Goal: Information Seeking & Learning: Learn about a topic

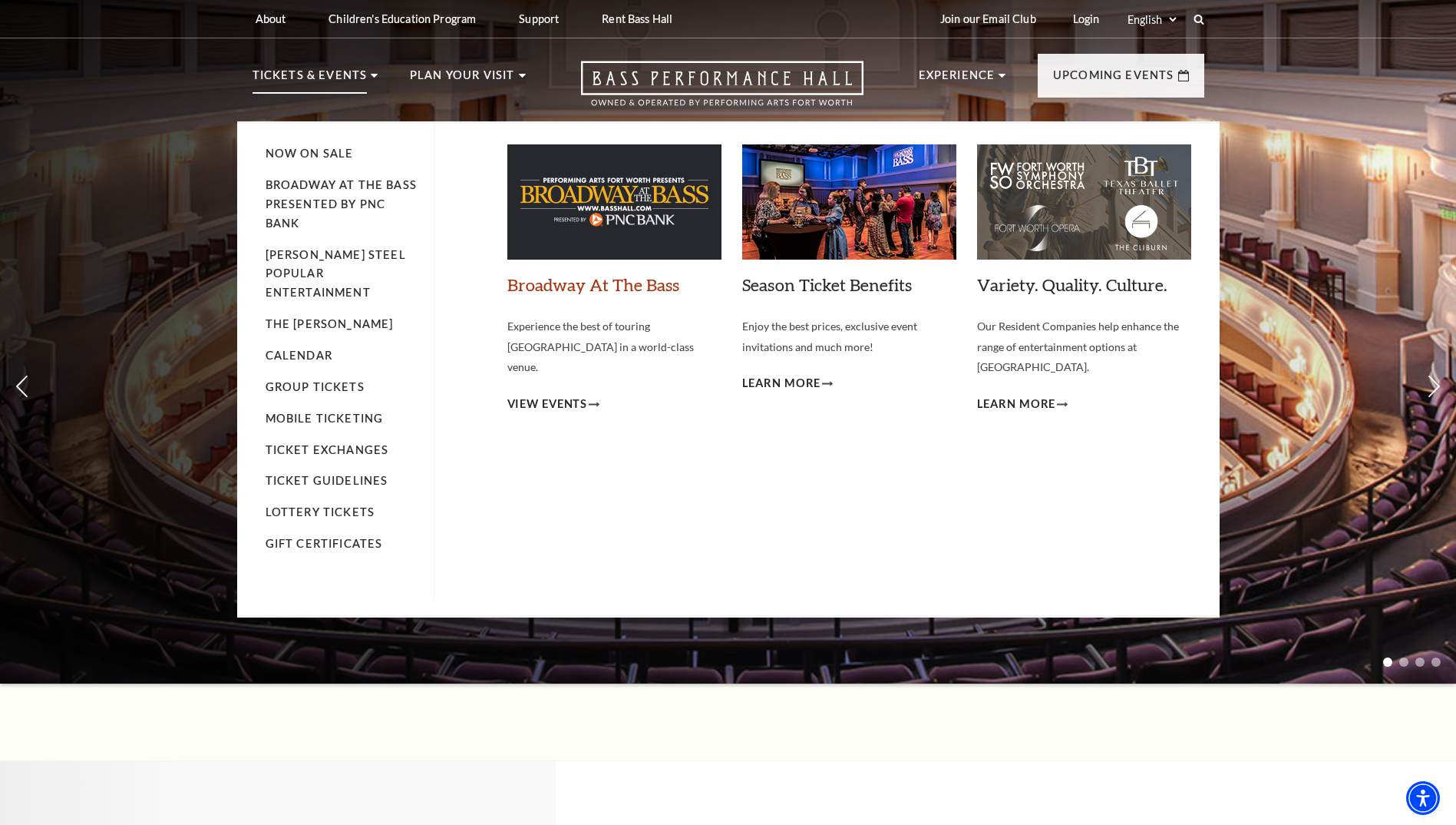
click at [593, 291] on link "Broadway At The Bass" at bounding box center [594, 285] width 172 height 21
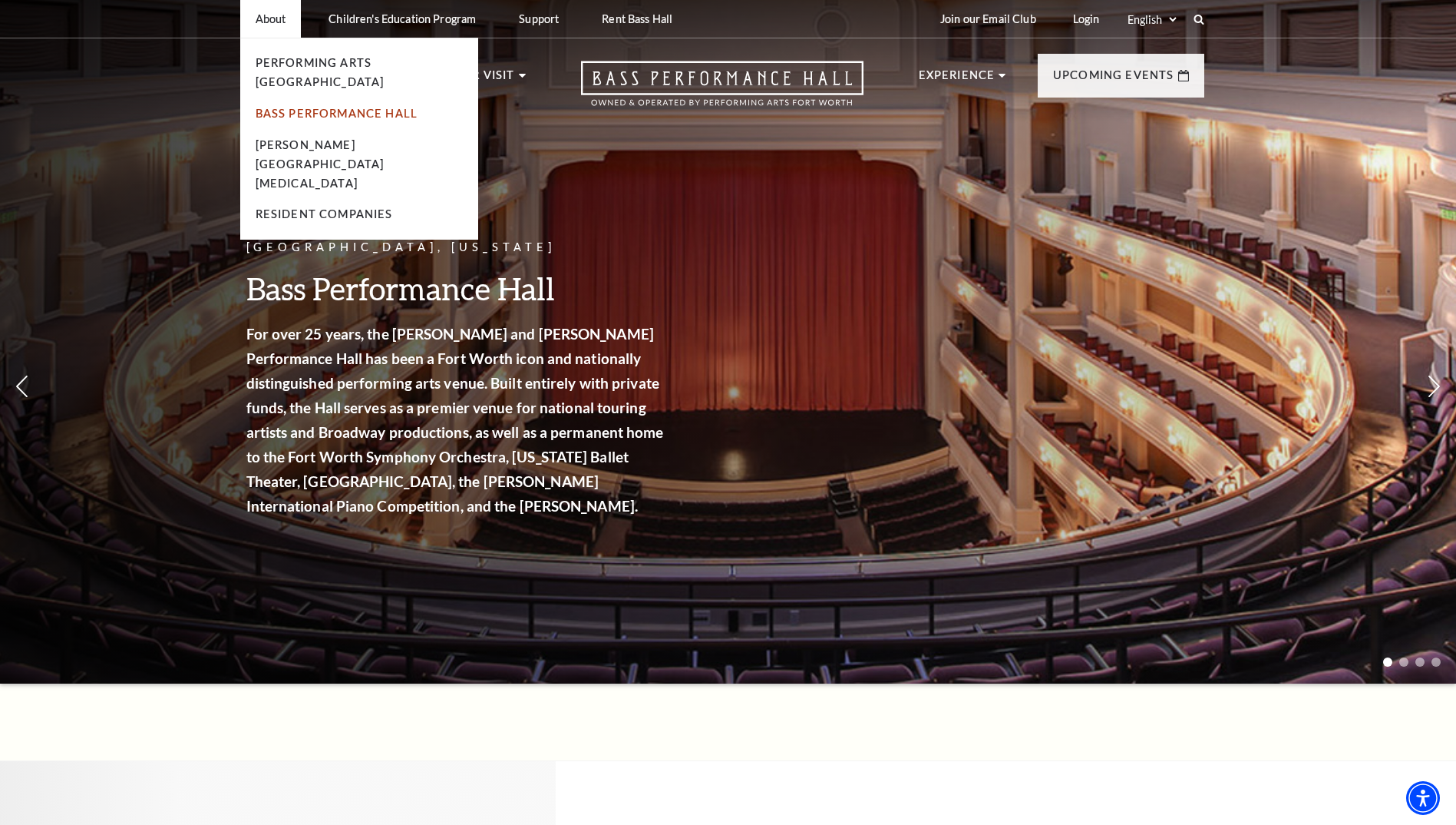
click at [321, 107] on link "Bass Performance Hall" at bounding box center [337, 113] width 163 height 13
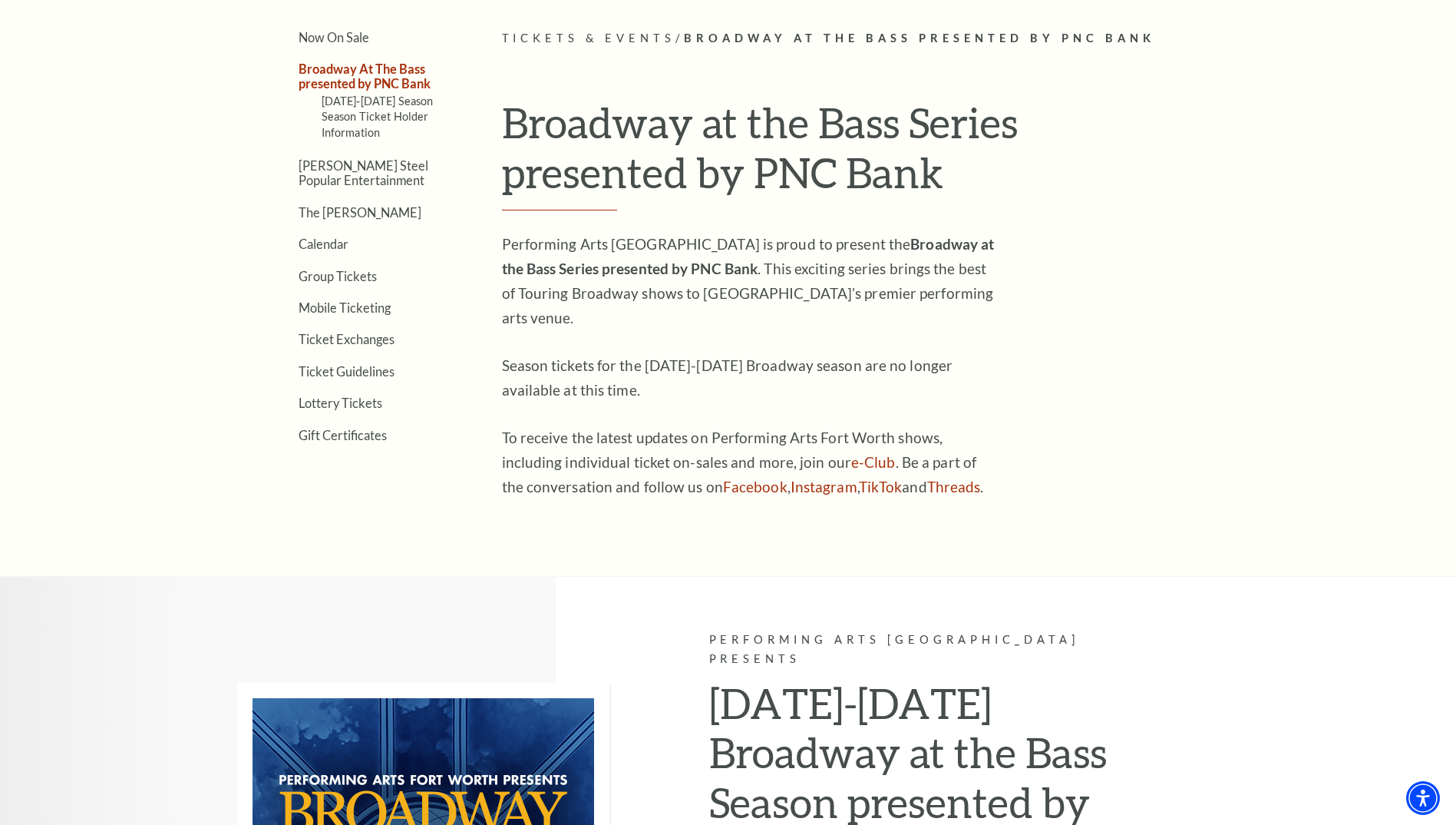
scroll to position [230, 0]
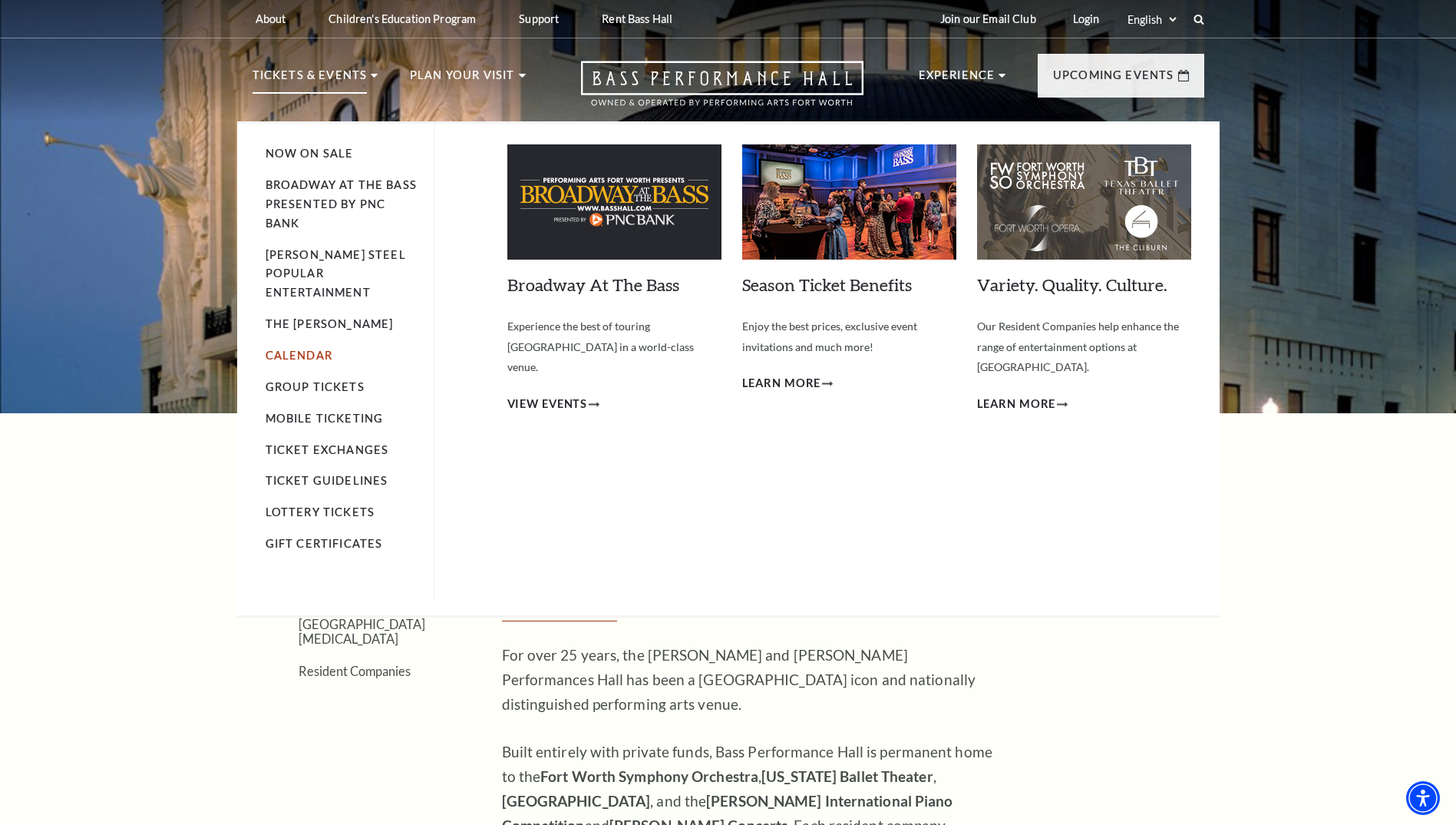
click at [300, 349] on link "Calendar" at bounding box center [298, 355] width 66 height 13
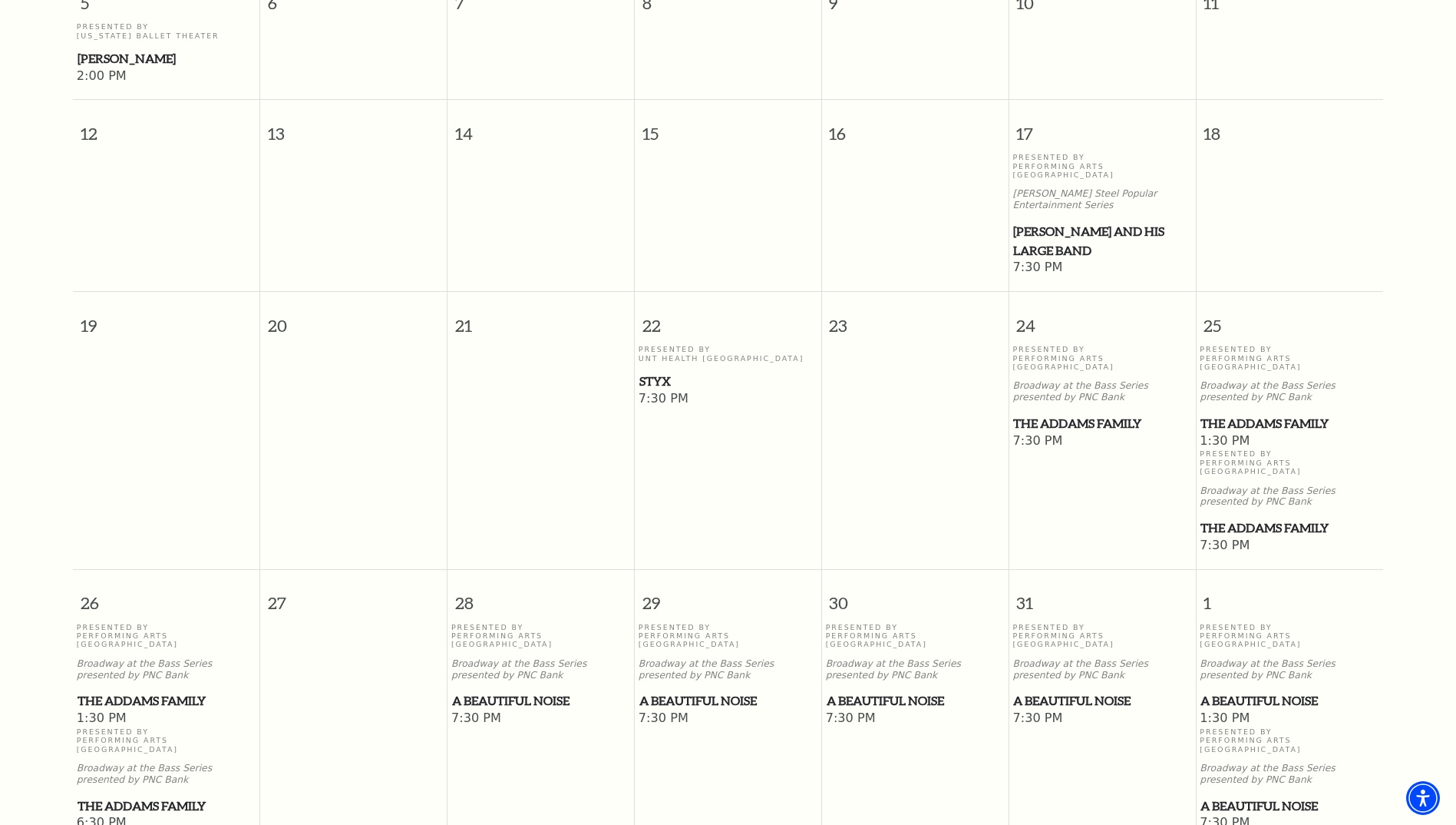
scroll to position [751, 0]
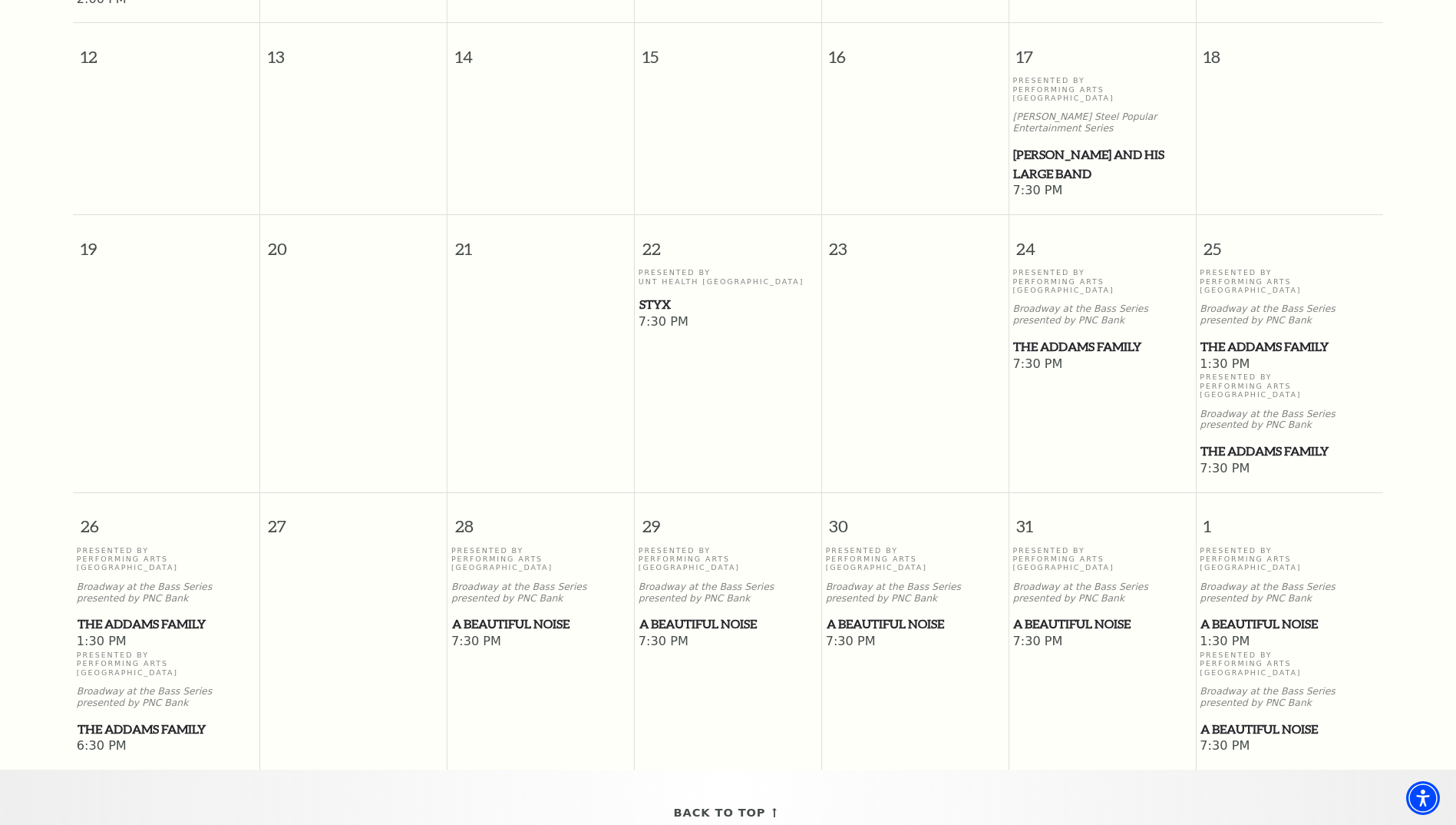
click at [542, 615] on span "A Beautiful Noise" at bounding box center [540, 624] width 177 height 19
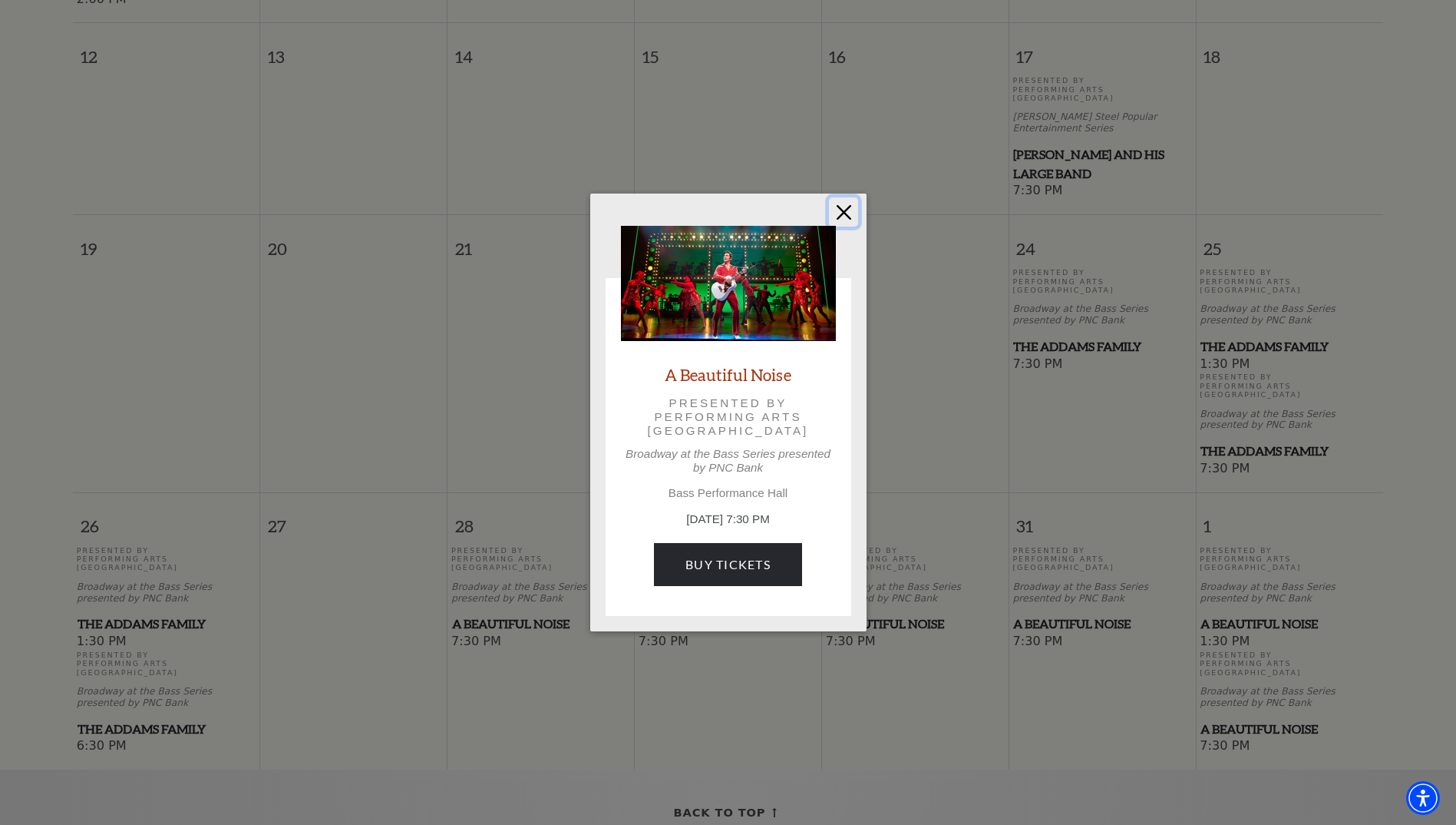
click at [842, 213] on button "Close" at bounding box center [843, 211] width 29 height 29
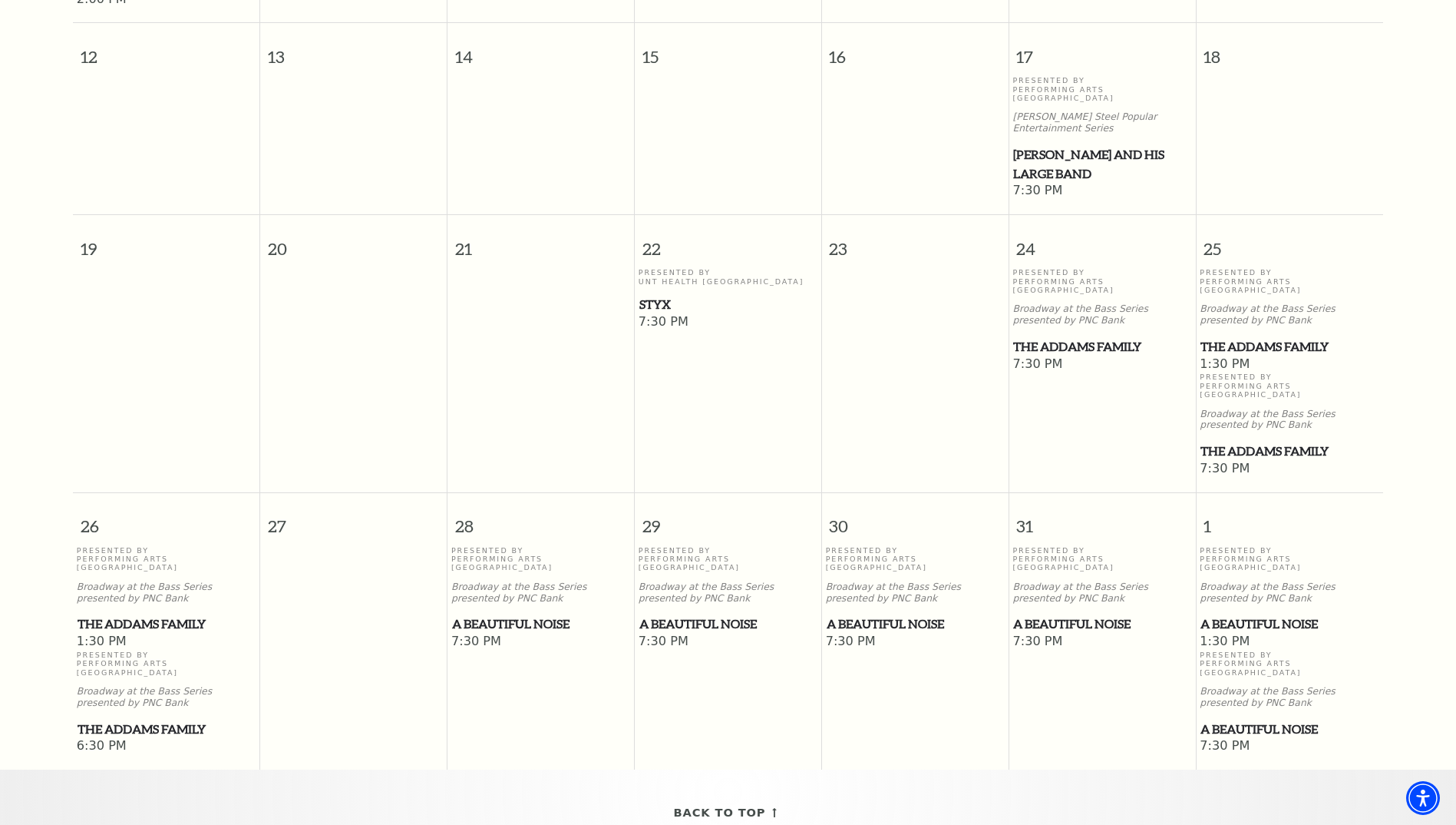
click at [182, 615] on span "The Addams Family" at bounding box center [167, 624] width 178 height 19
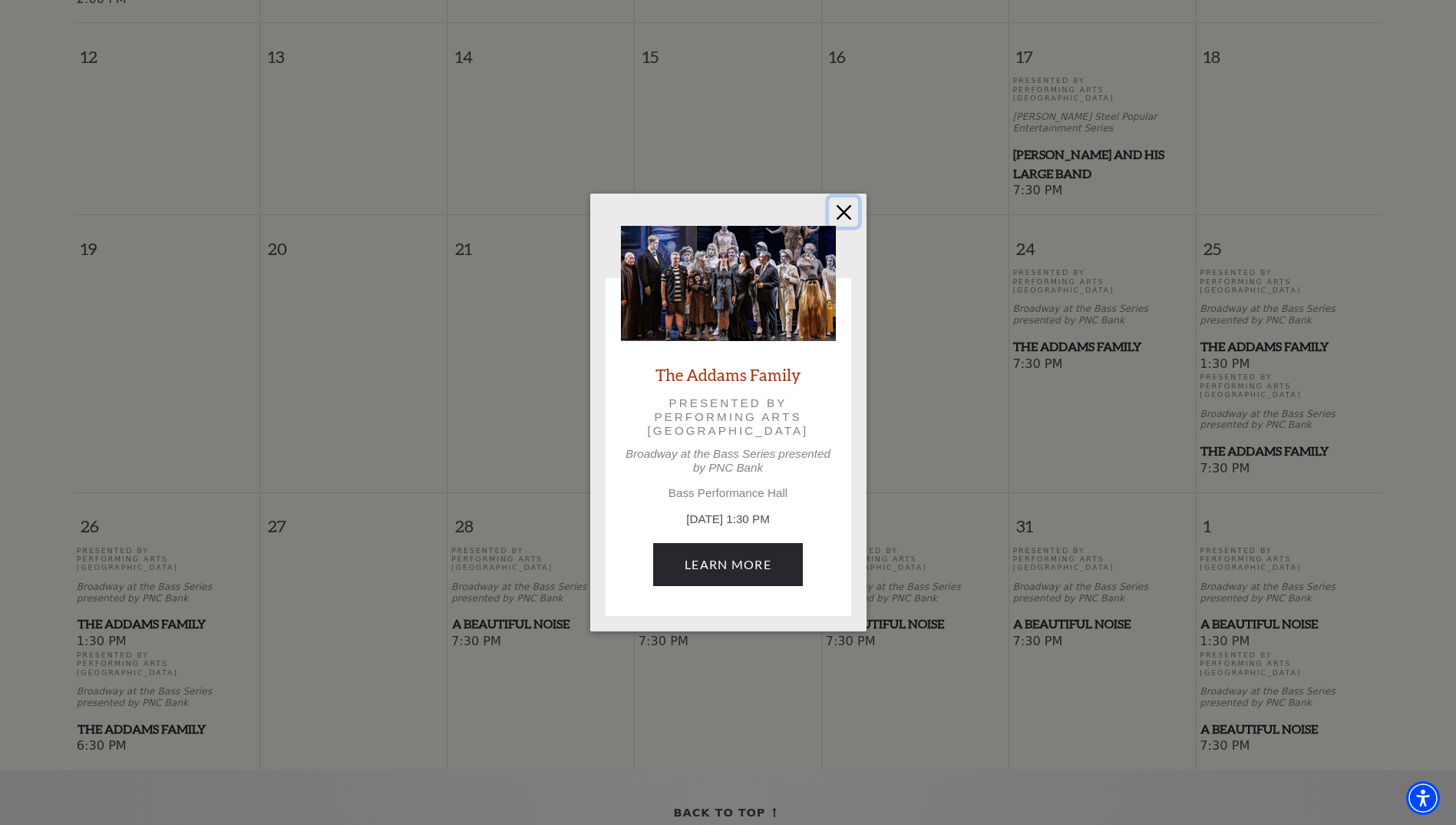
click at [847, 209] on button "Close" at bounding box center [843, 211] width 29 height 29
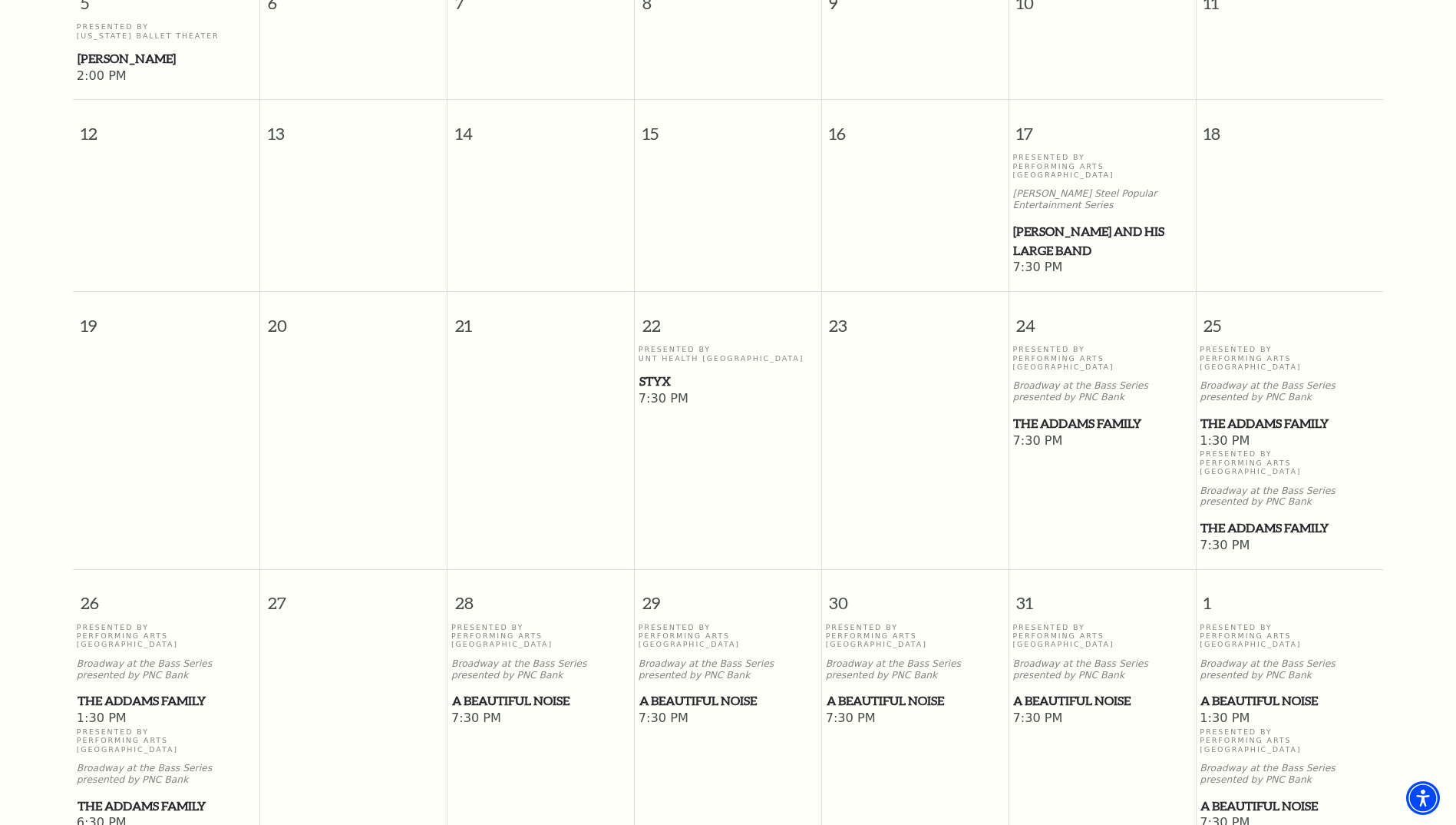
scroll to position [597, 0]
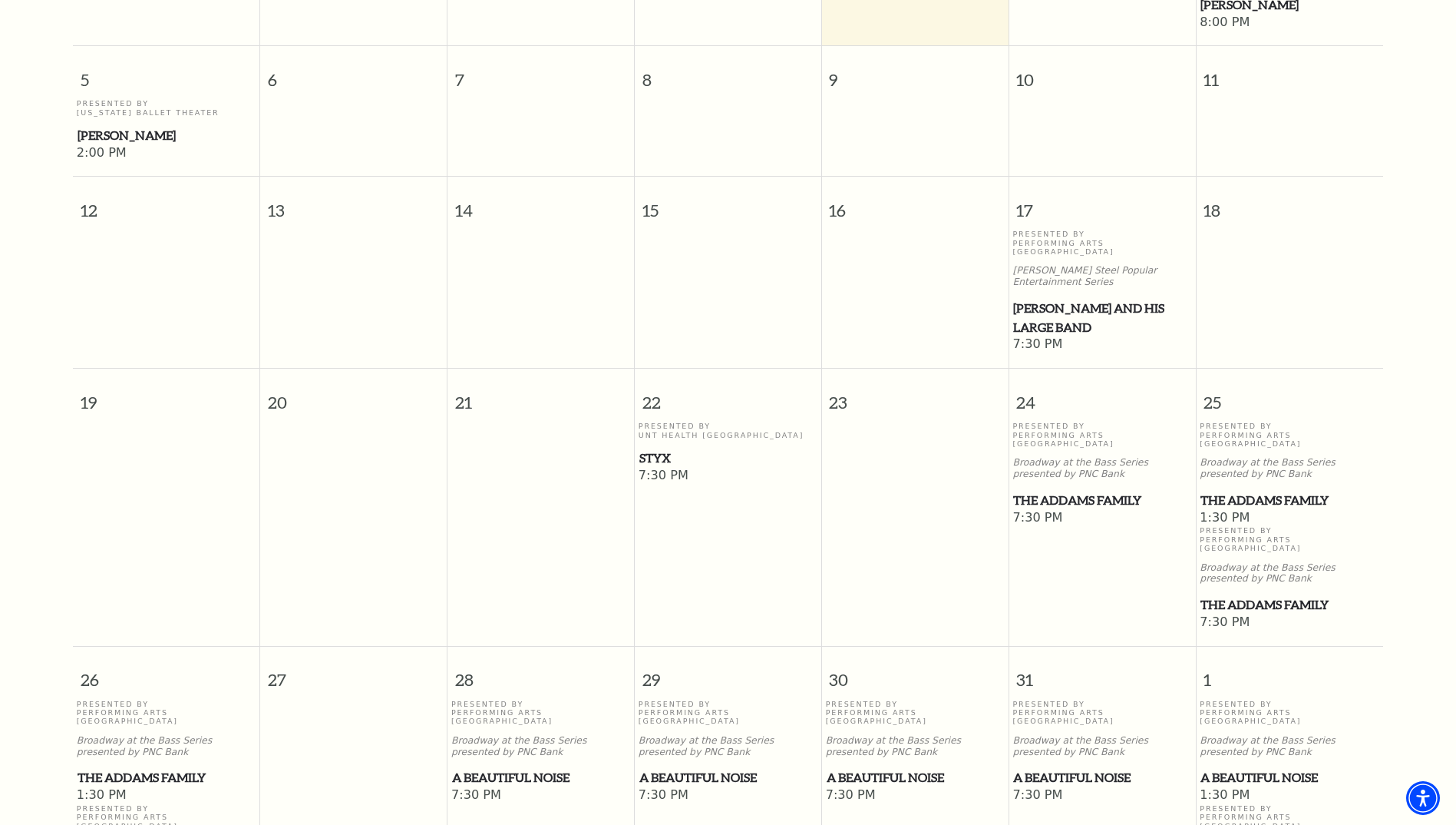
click at [662, 448] on span "Styx" at bounding box center [728, 457] width 177 height 19
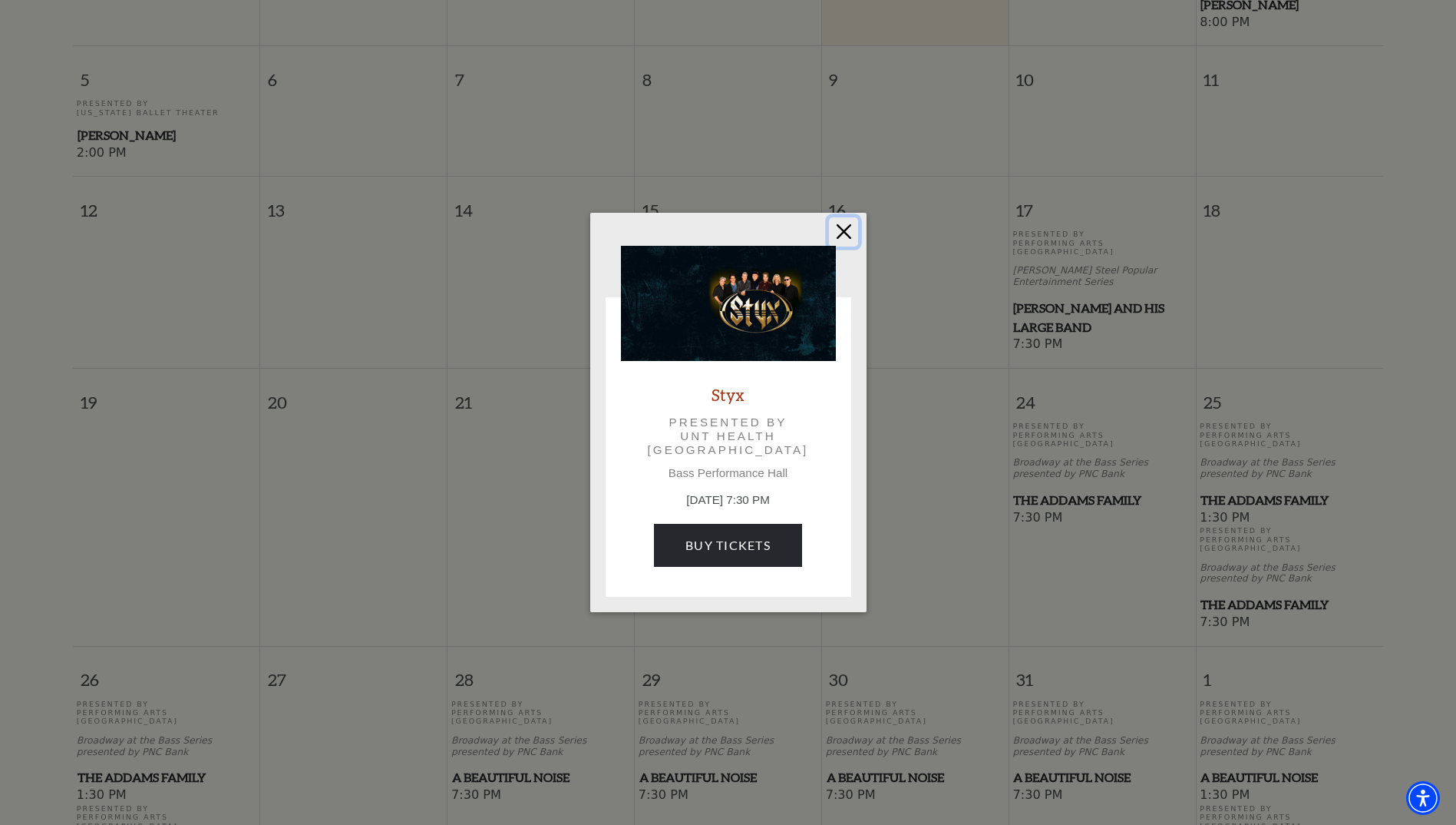
click at [844, 230] on button "Close" at bounding box center [843, 231] width 29 height 29
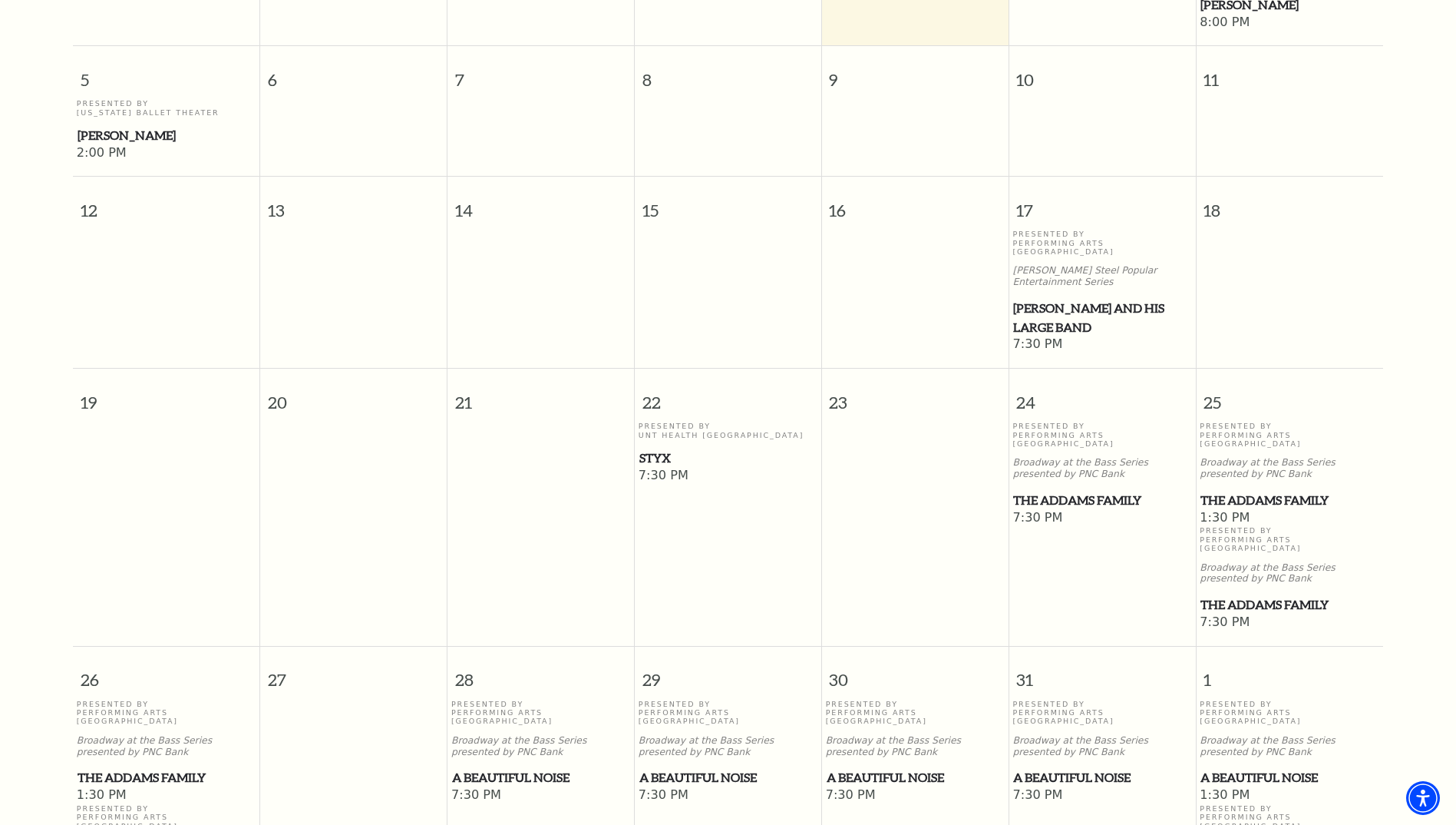
click at [134, 126] on span "[PERSON_NAME]" at bounding box center [167, 135] width 178 height 19
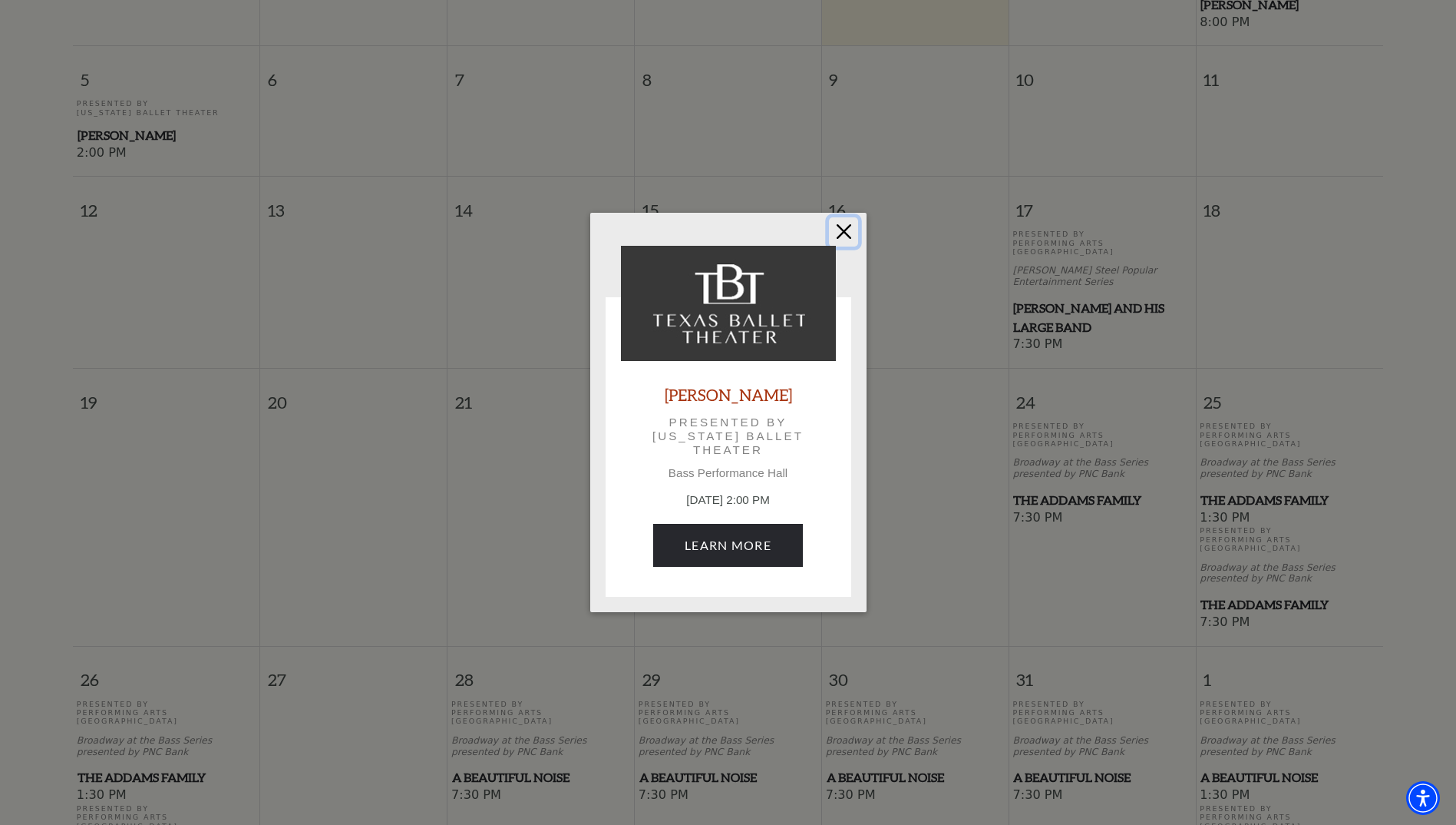
click at [842, 239] on button "Close" at bounding box center [843, 231] width 29 height 29
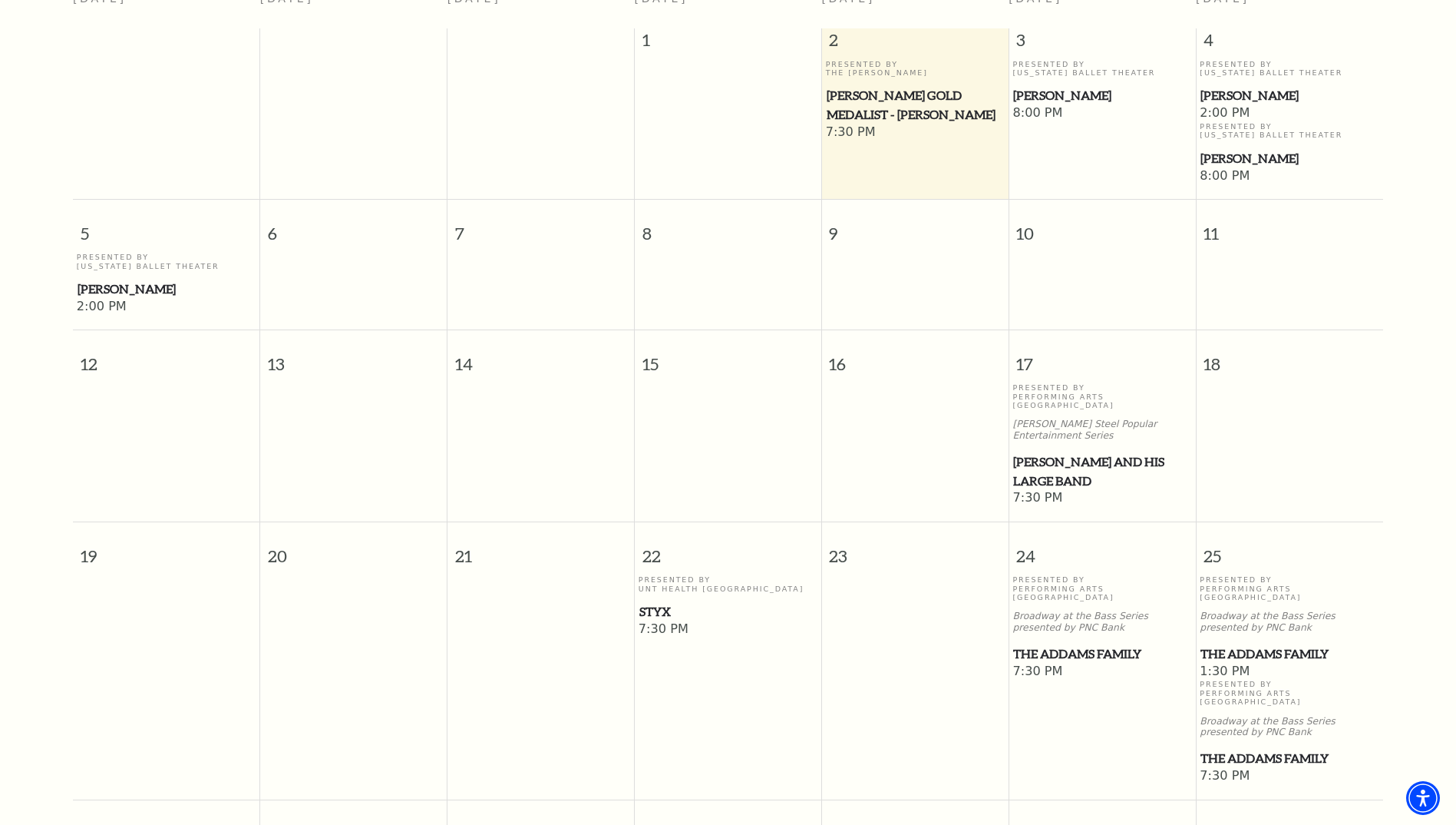
scroll to position [290, 0]
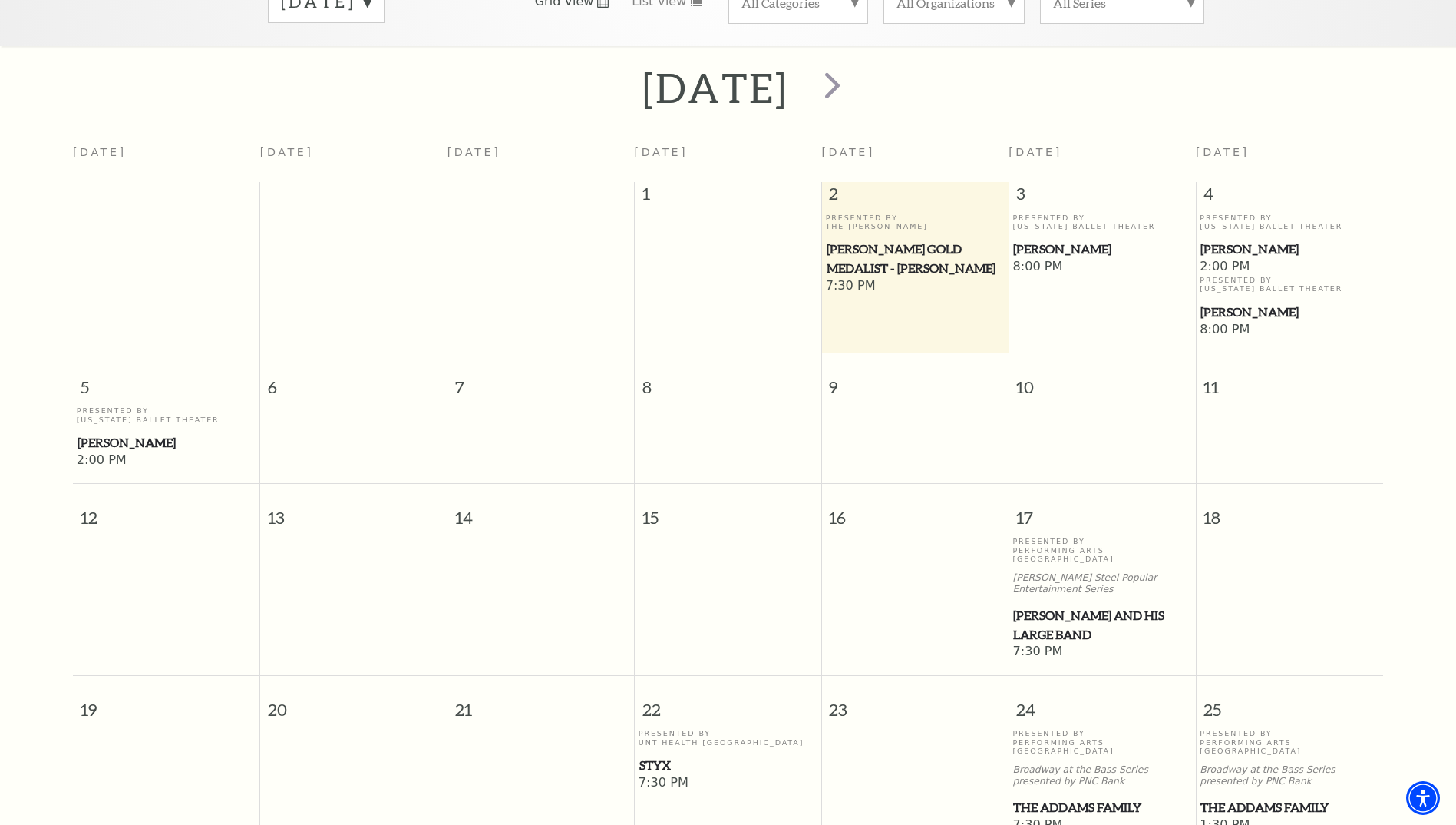
click at [872, 255] on span "Cliburn Gold Medalist - Aristo Sham" at bounding box center [915, 259] width 177 height 38
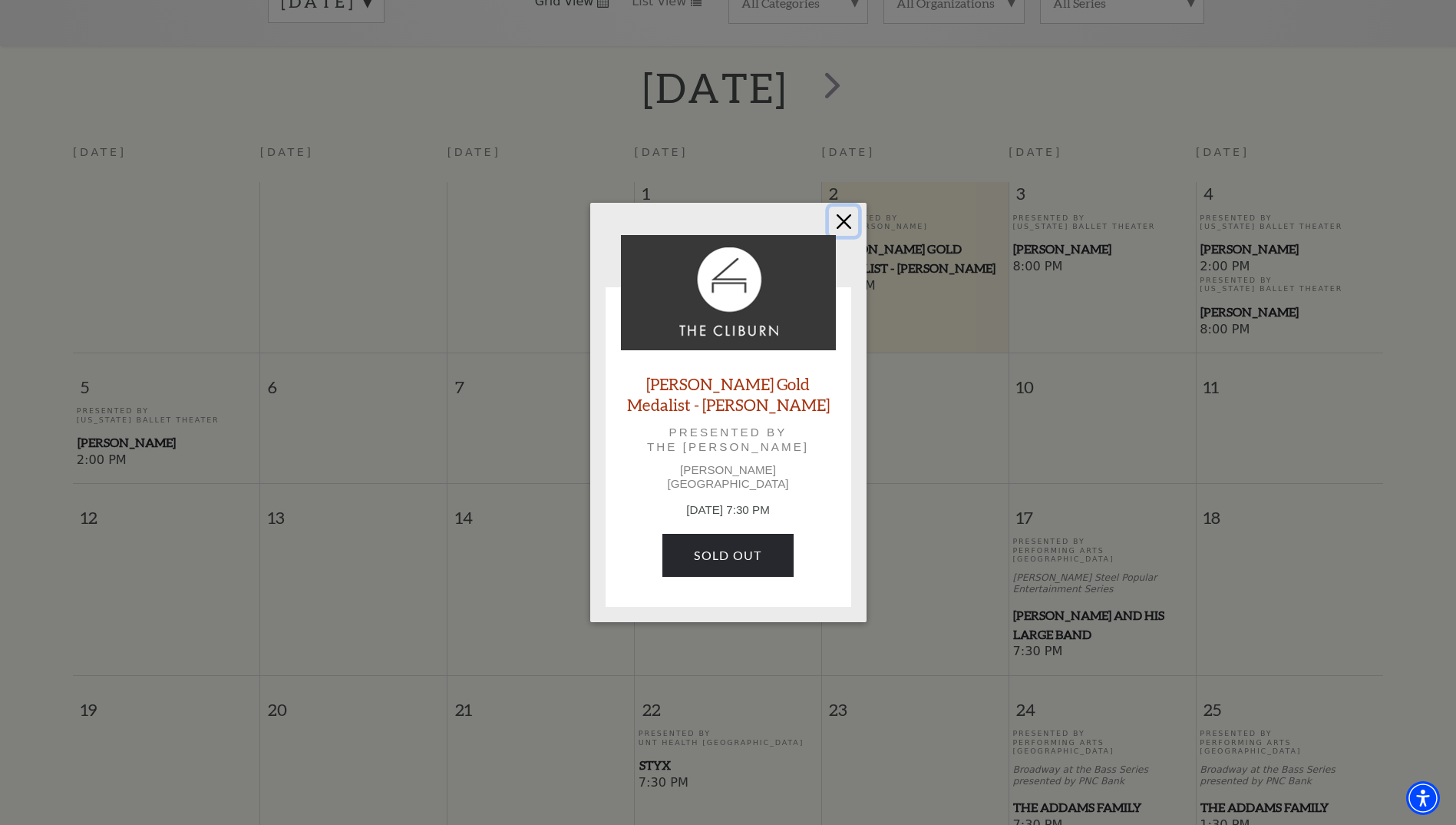
click at [849, 226] on button "Close" at bounding box center [843, 220] width 29 height 29
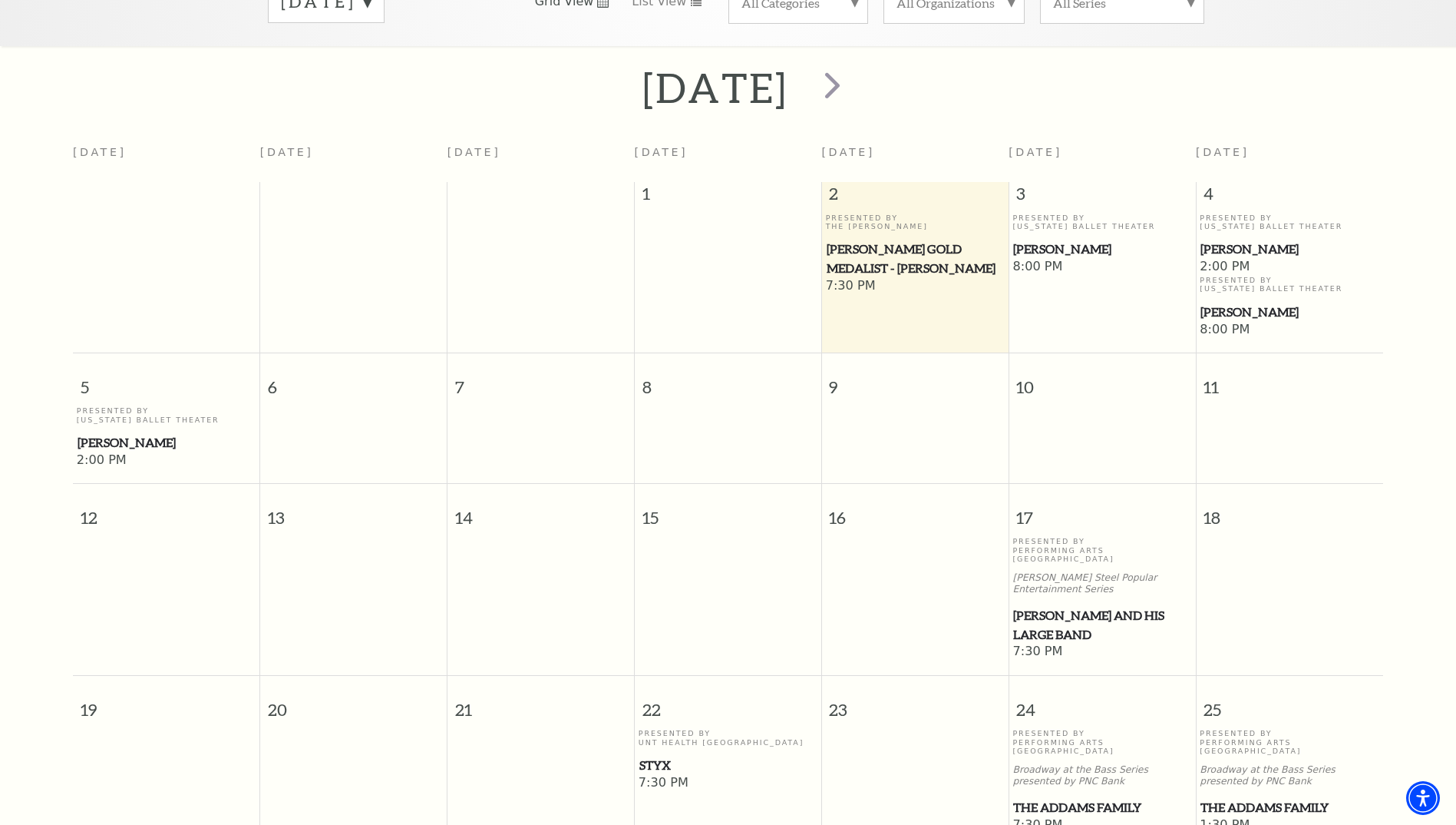
scroll to position [136, 0]
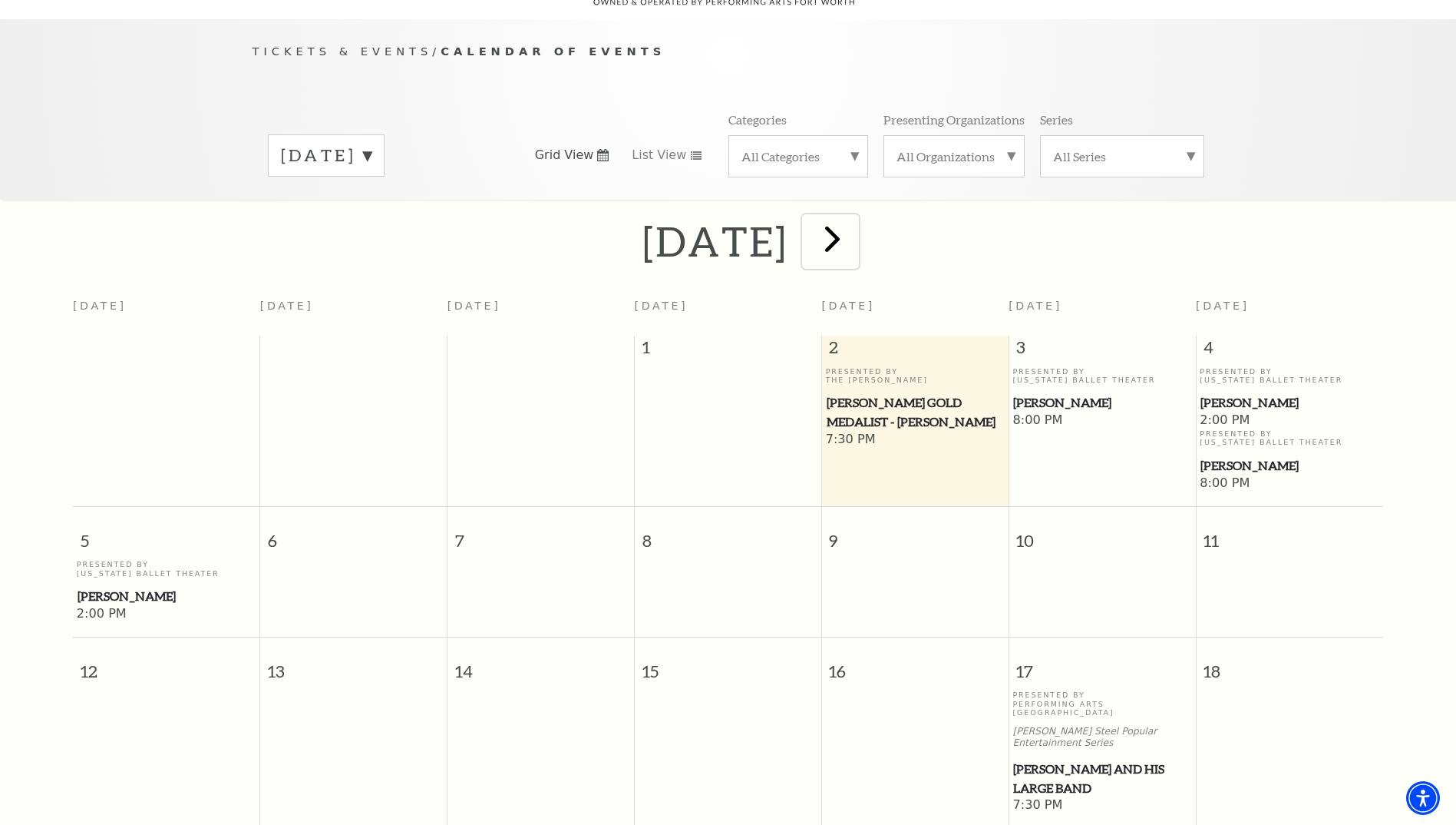
click at [854, 234] on span "next" at bounding box center [833, 238] width 44 height 44
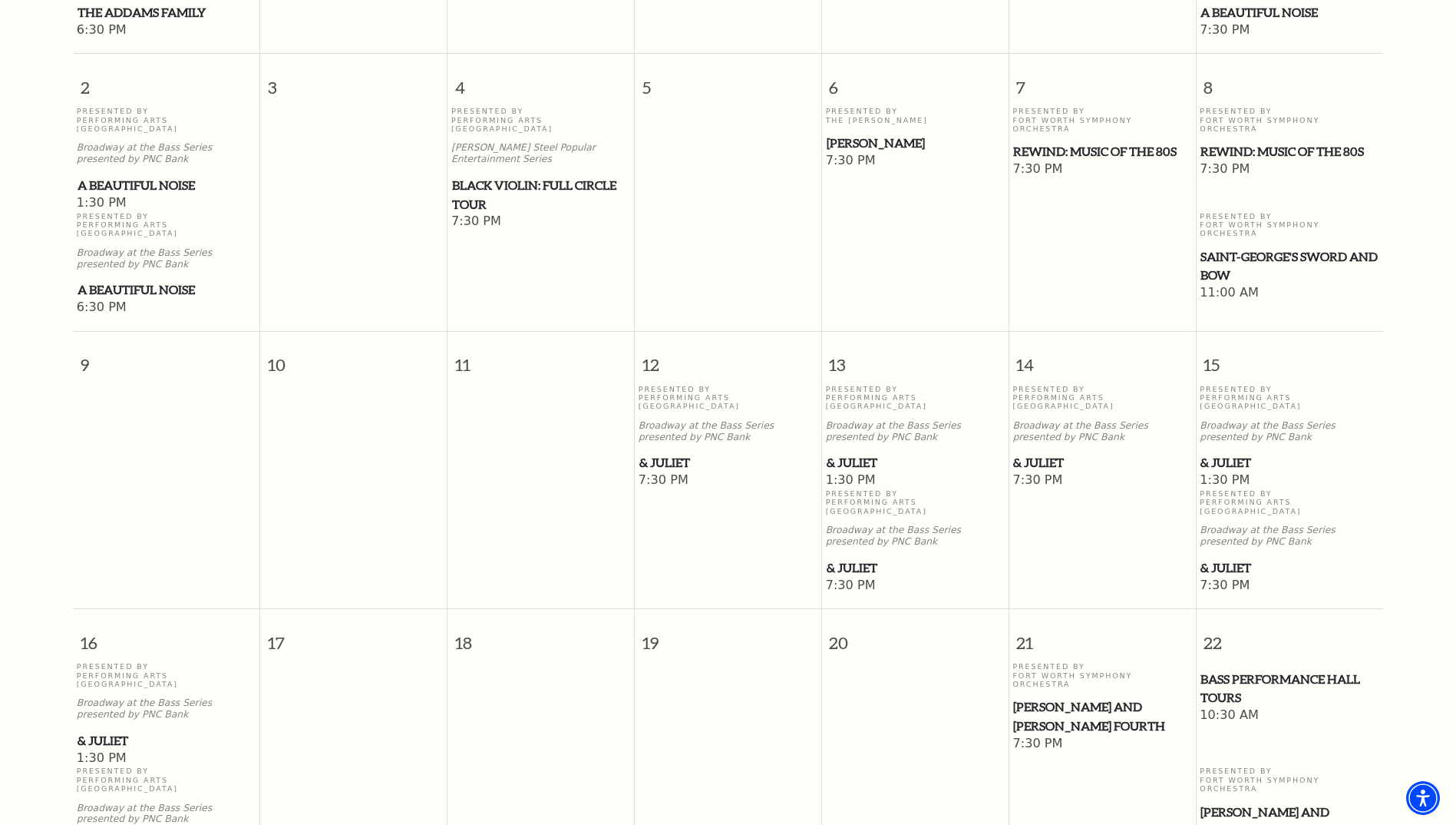
scroll to position [751, 0]
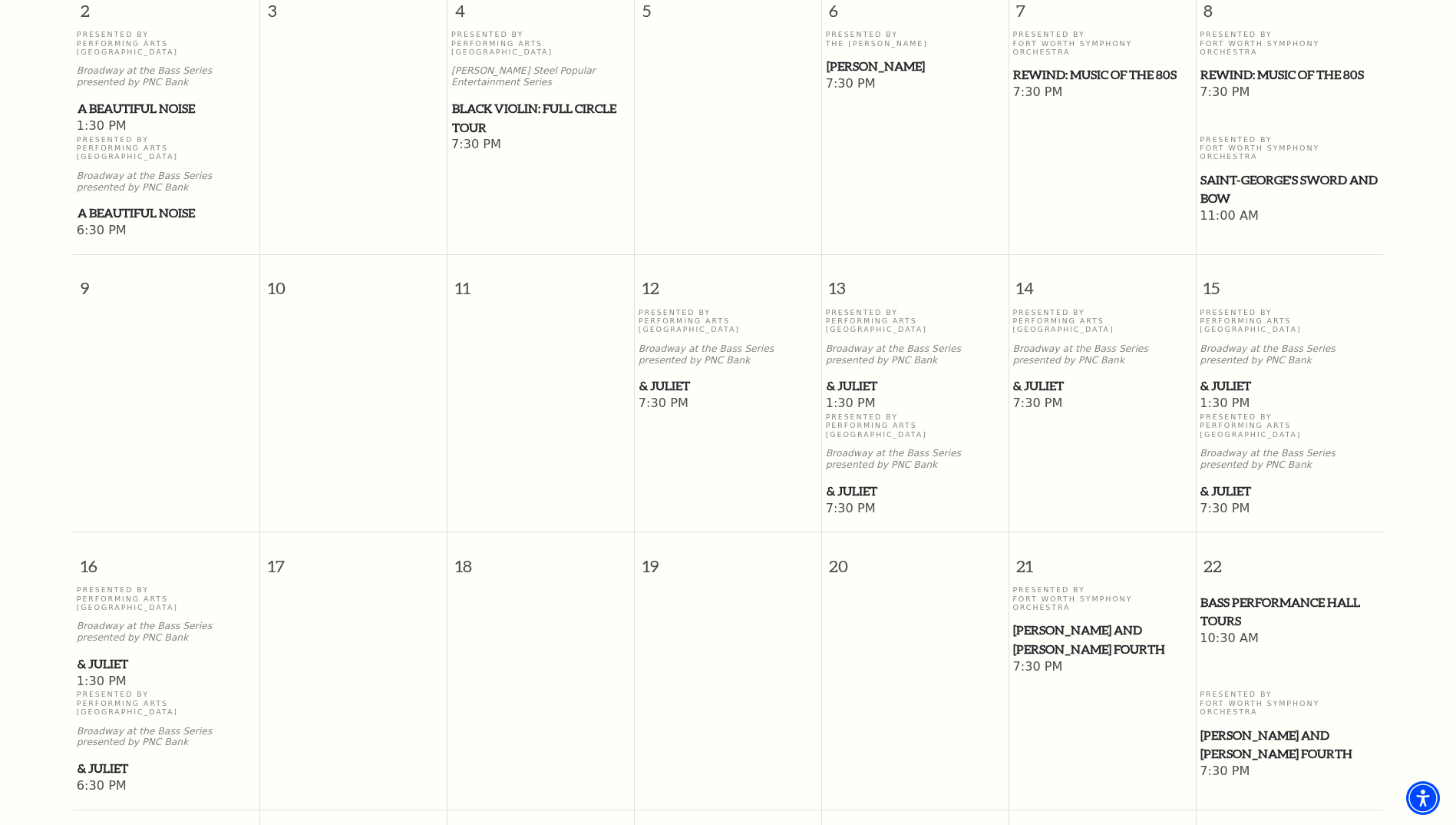
click at [845, 377] on span "& Juliet" at bounding box center [915, 386] width 177 height 19
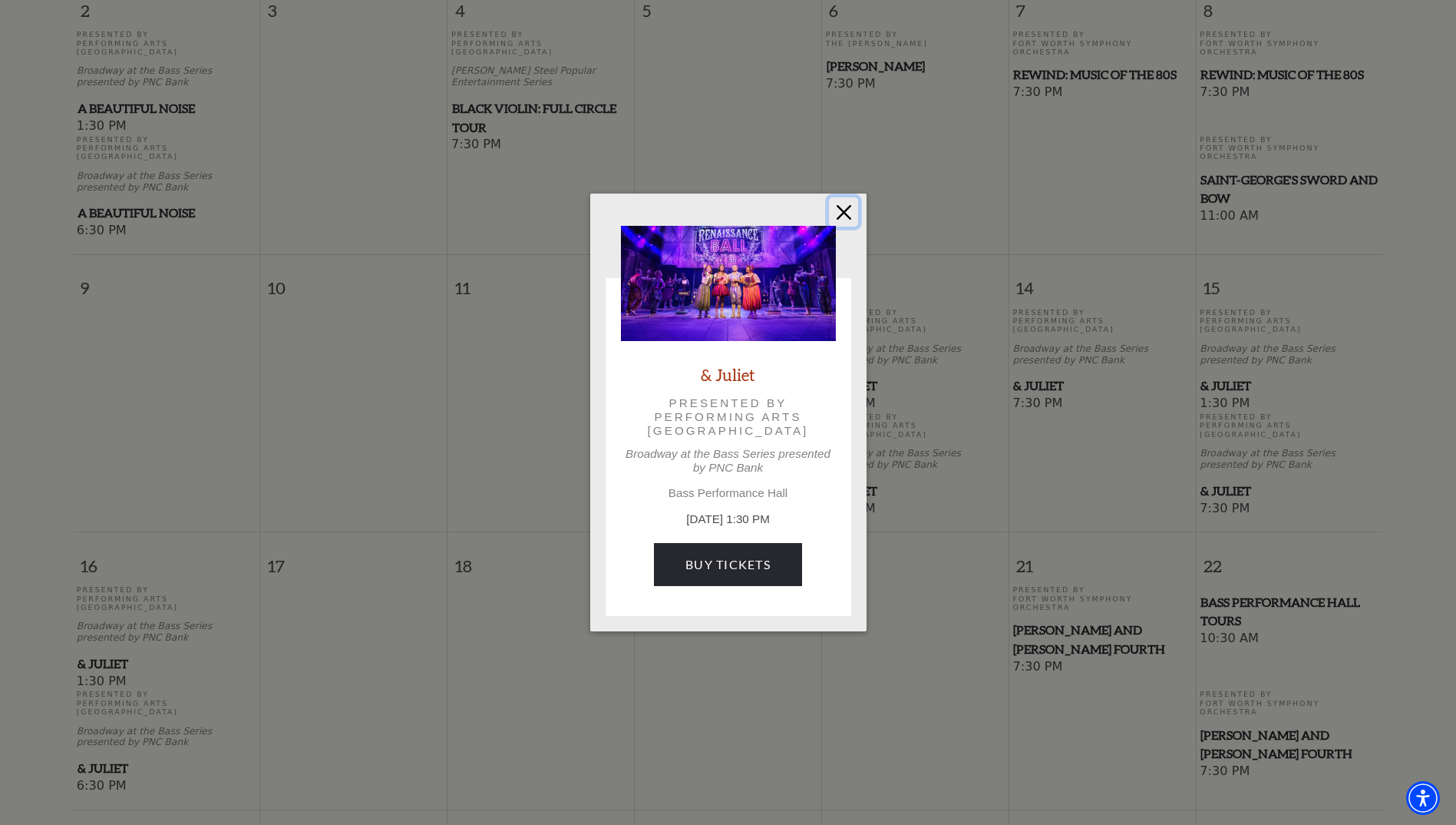
click at [845, 216] on button "Close" at bounding box center [843, 211] width 29 height 29
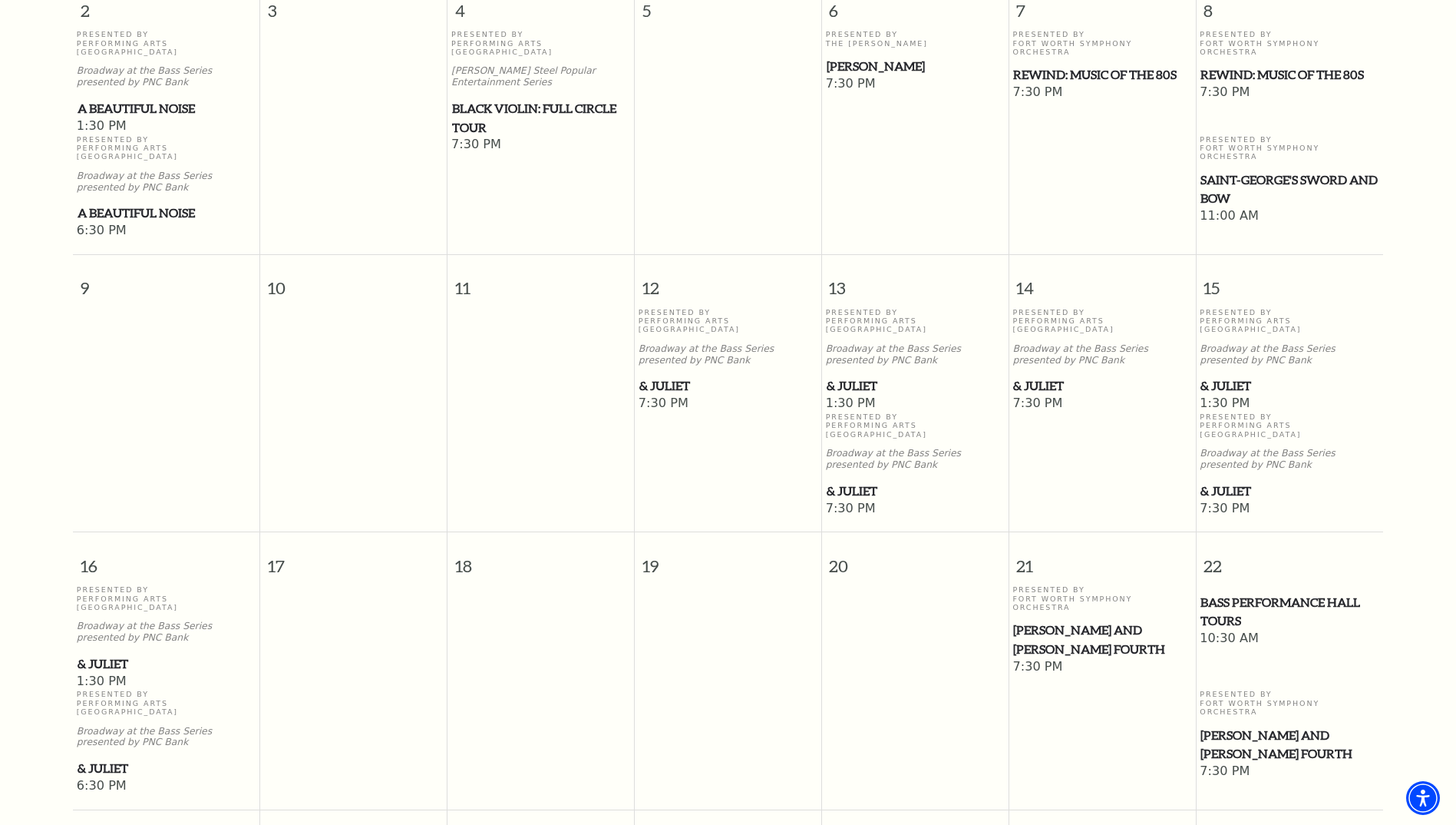
click at [1067, 621] on span "[PERSON_NAME] and [PERSON_NAME] Fourth" at bounding box center [1101, 640] width 177 height 38
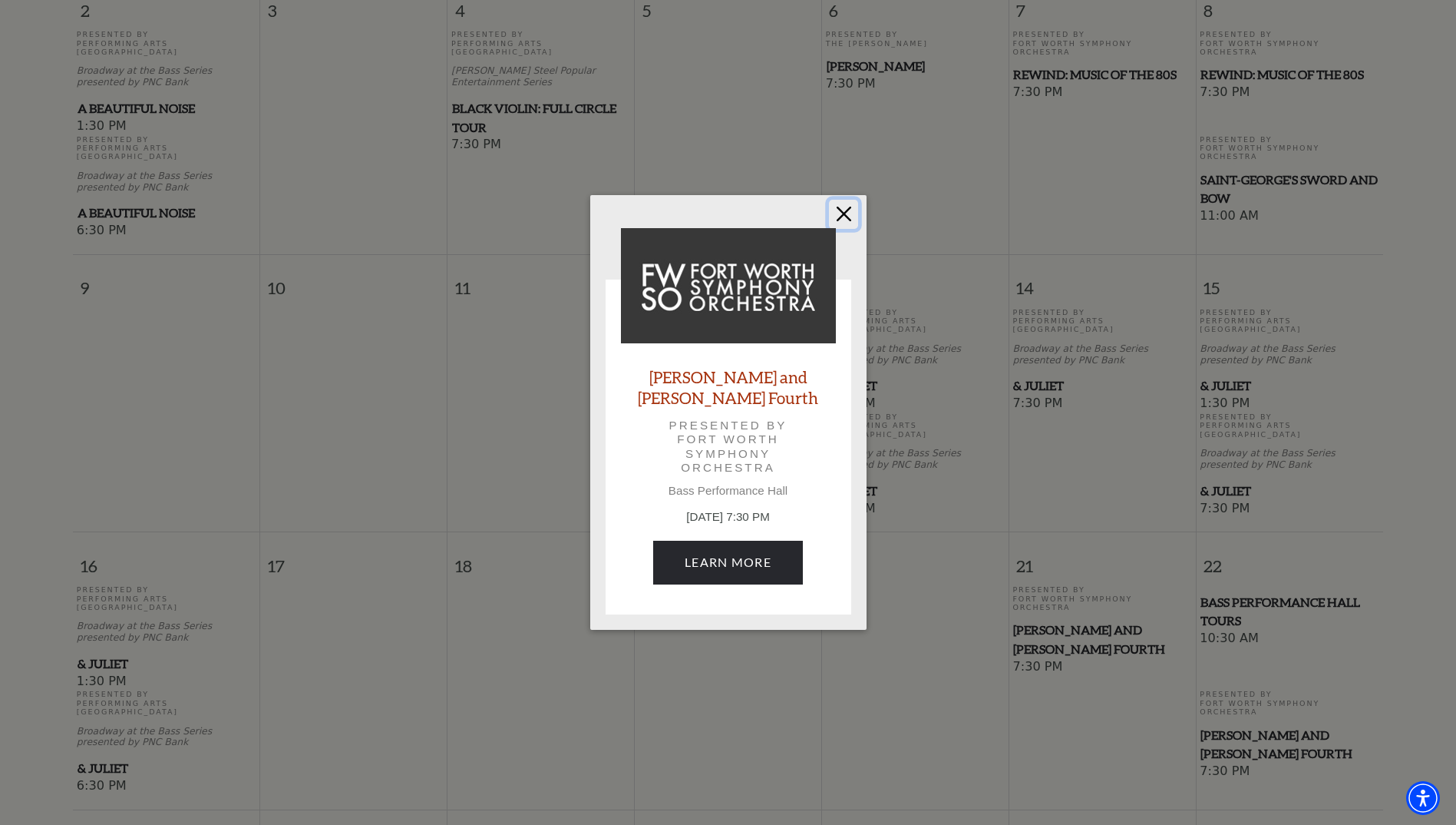
click at [843, 229] on button "Close" at bounding box center [843, 213] width 29 height 29
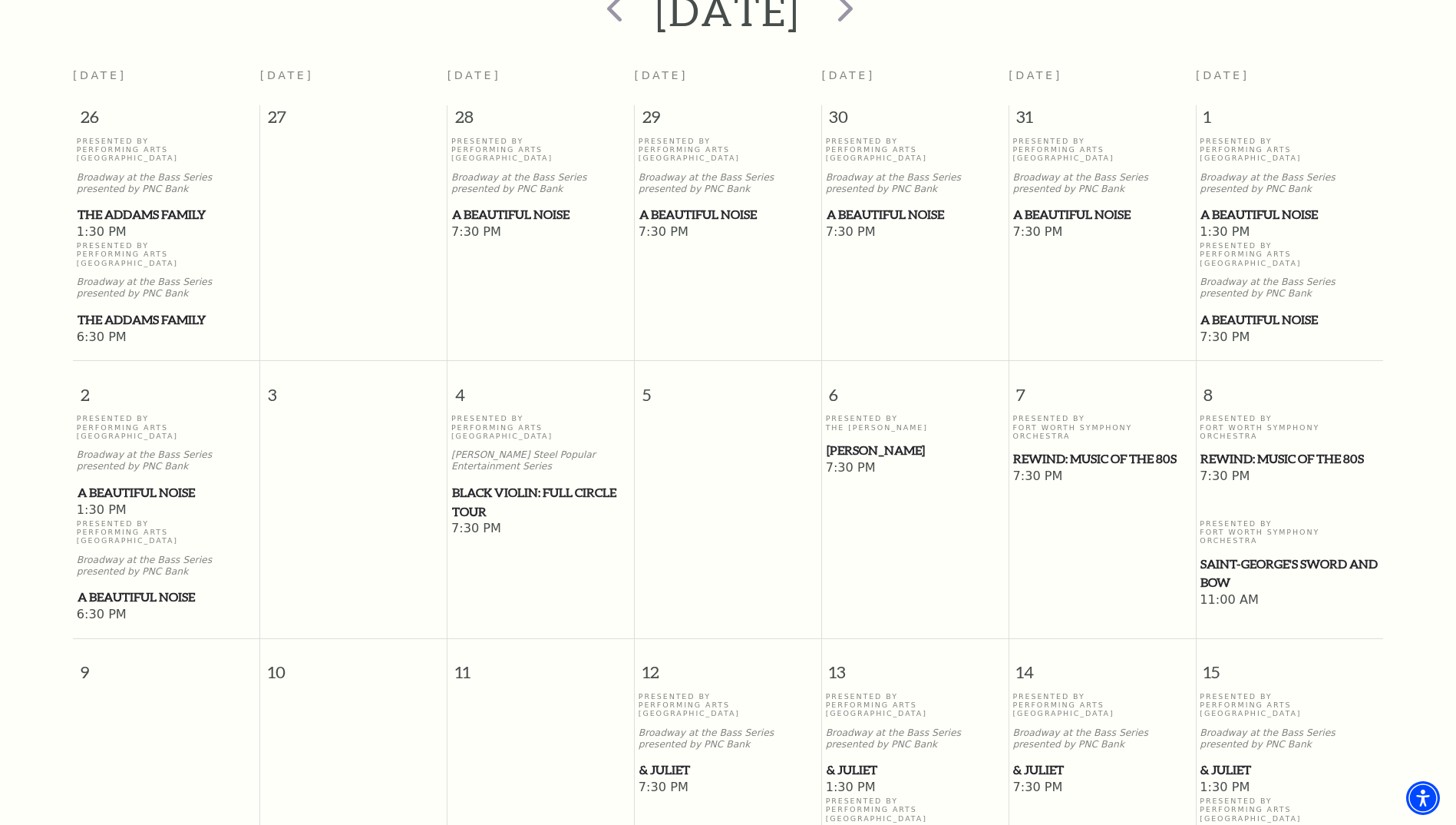
scroll to position [213, 0]
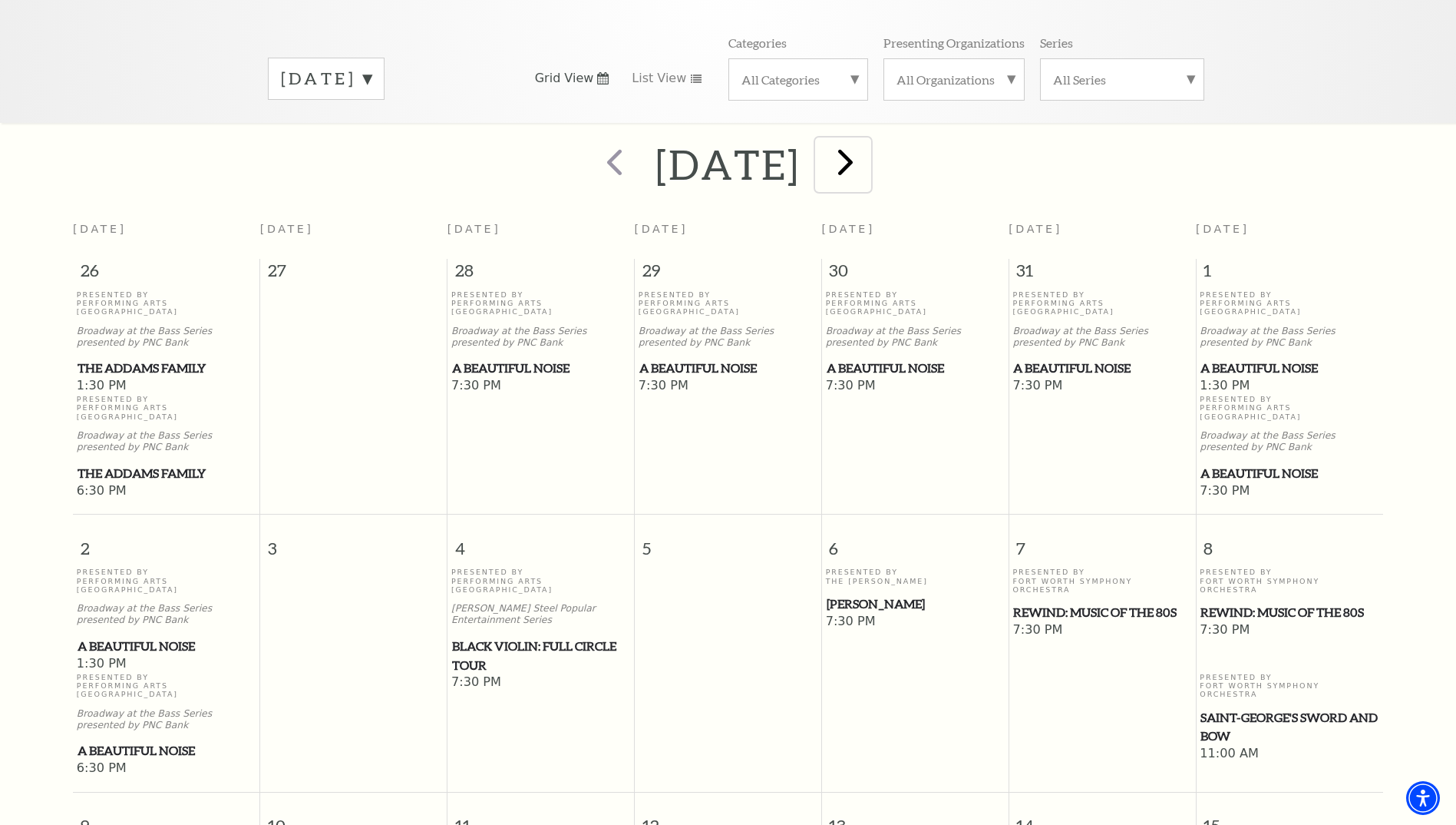
click at [867, 150] on span "next" at bounding box center [845, 162] width 44 height 44
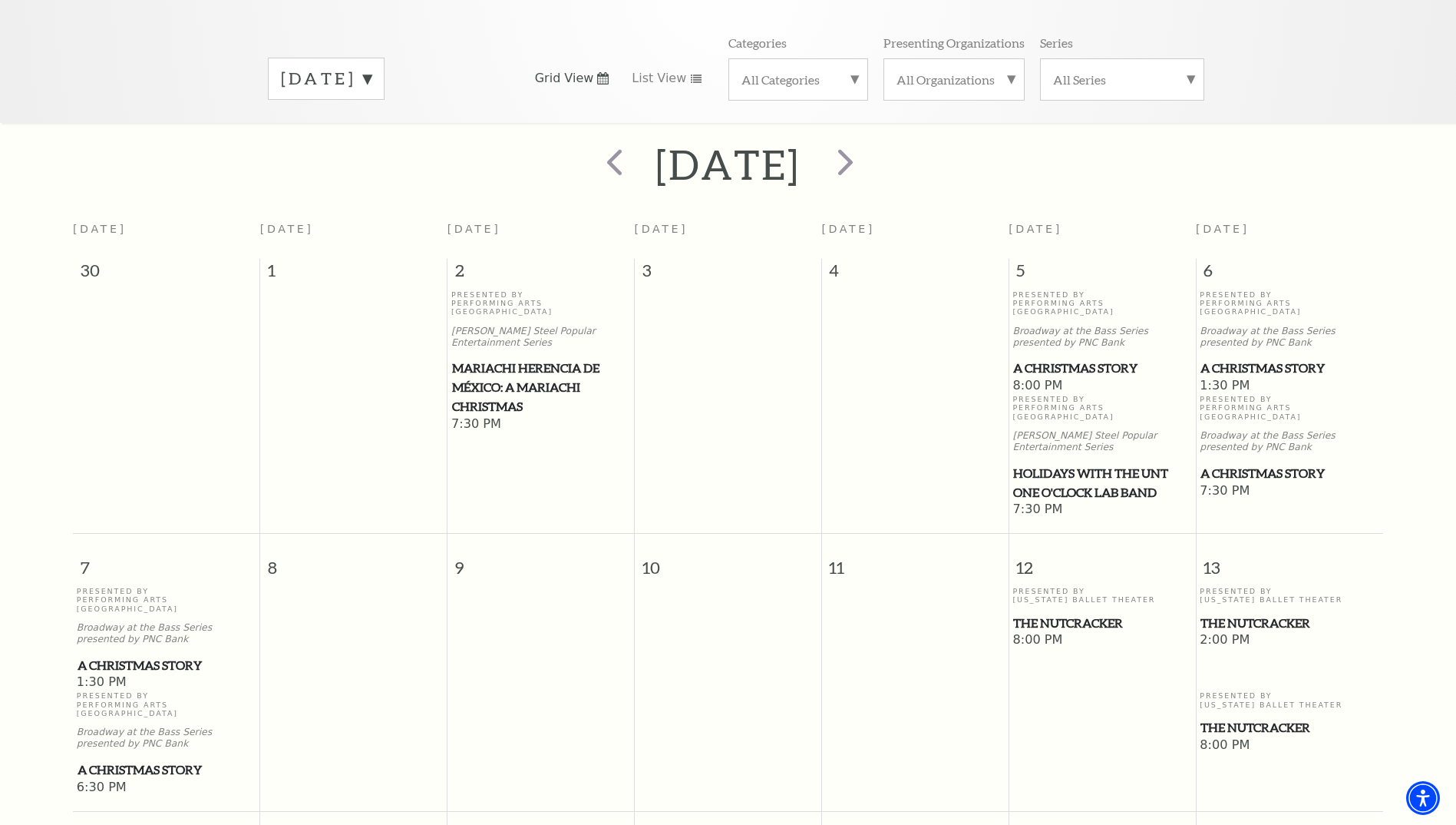
scroll to position [290, 0]
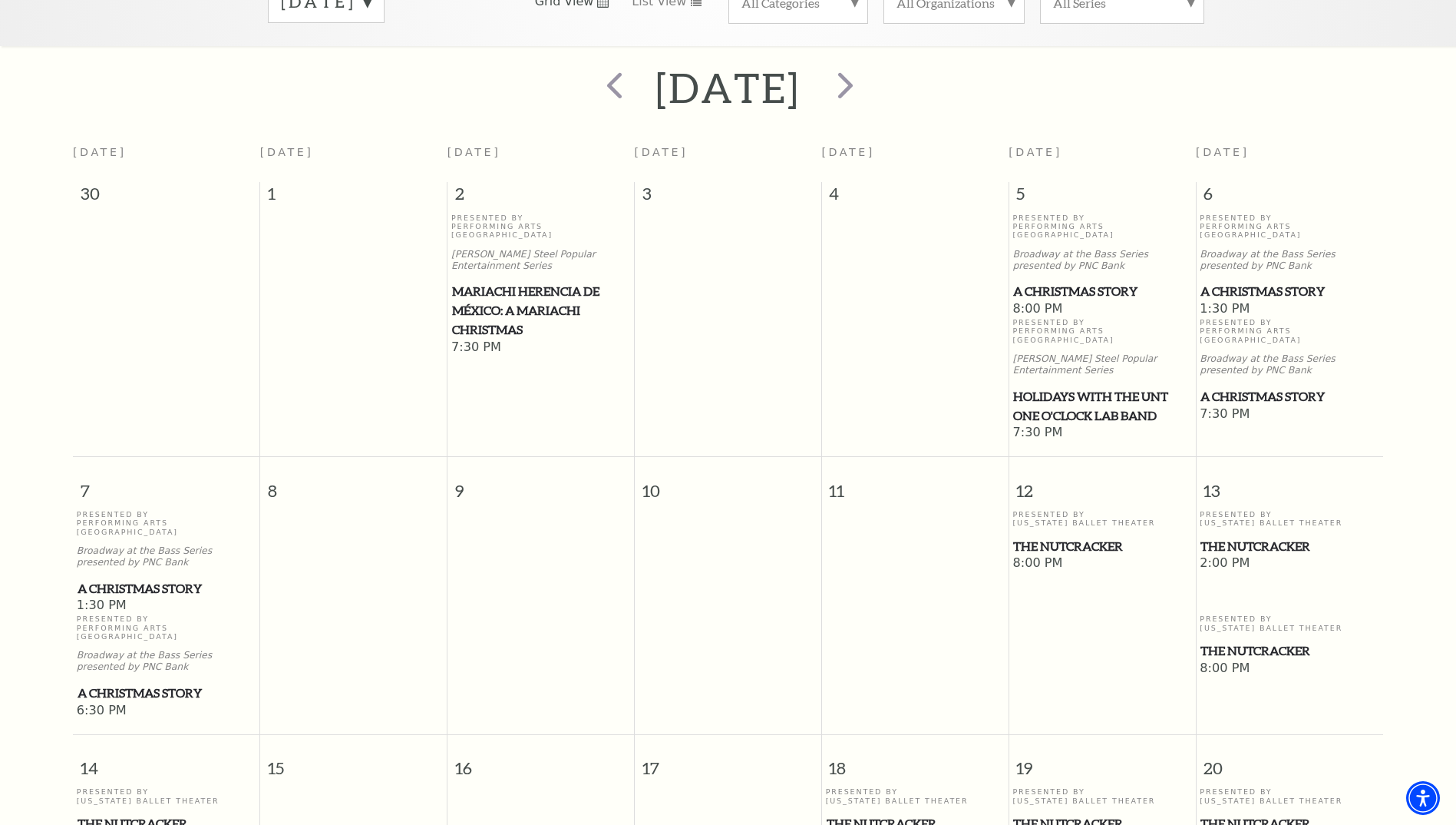
click at [1064, 536] on span "The Nutcracker" at bounding box center [1101, 545] width 177 height 19
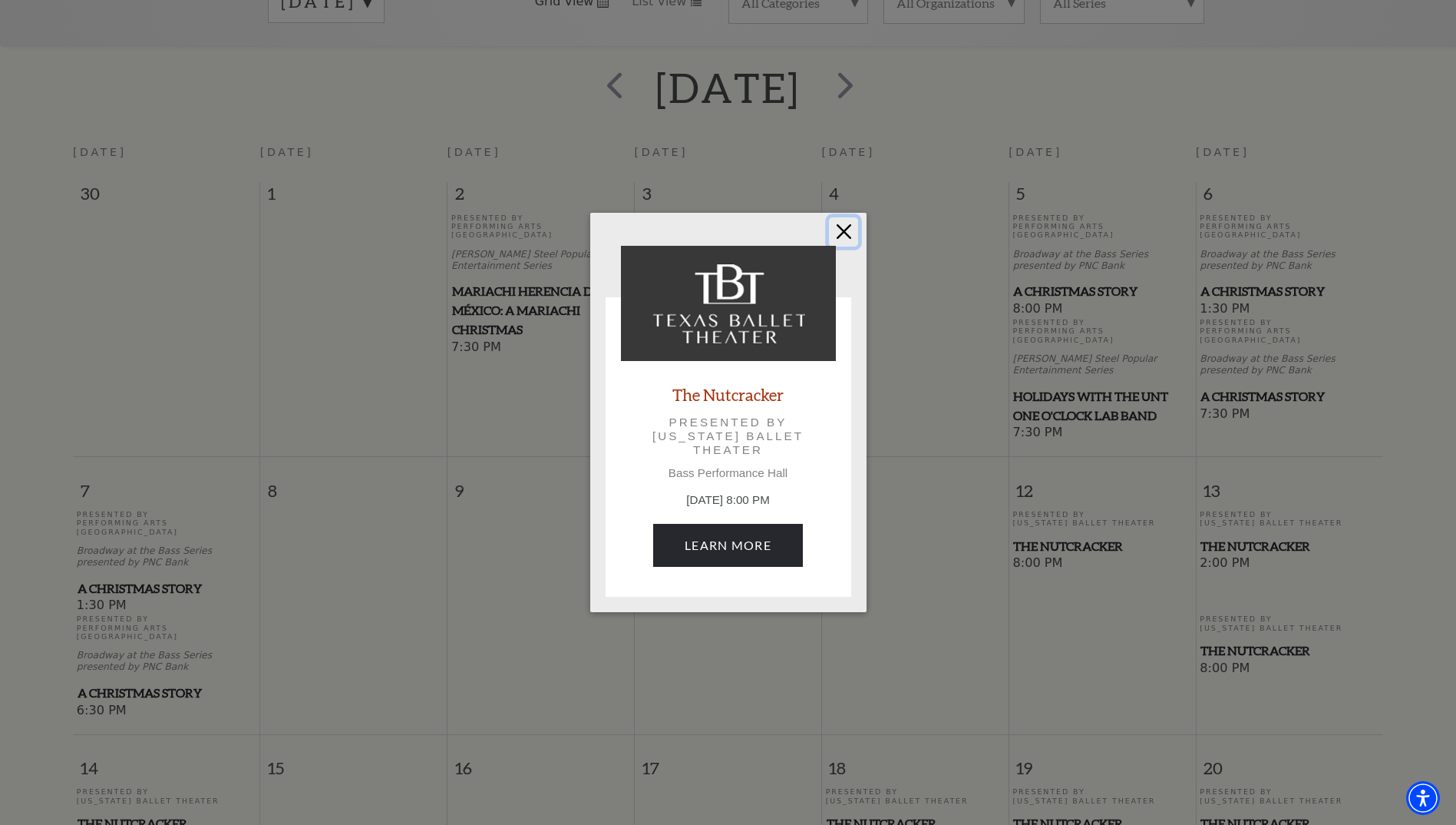
click at [848, 230] on button "Close" at bounding box center [843, 231] width 29 height 29
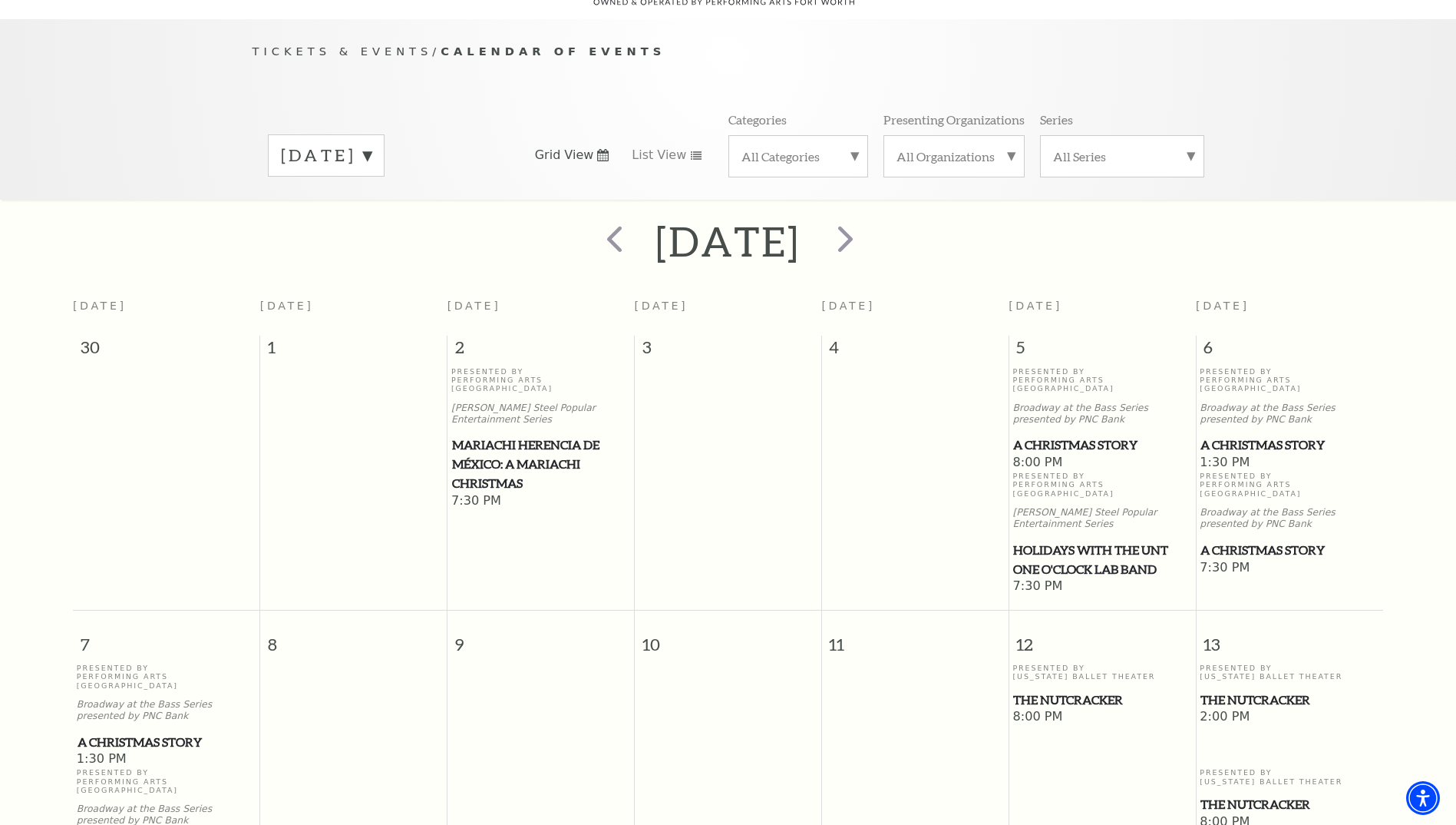
scroll to position [0, 0]
